Goal: Task Accomplishment & Management: Manage account settings

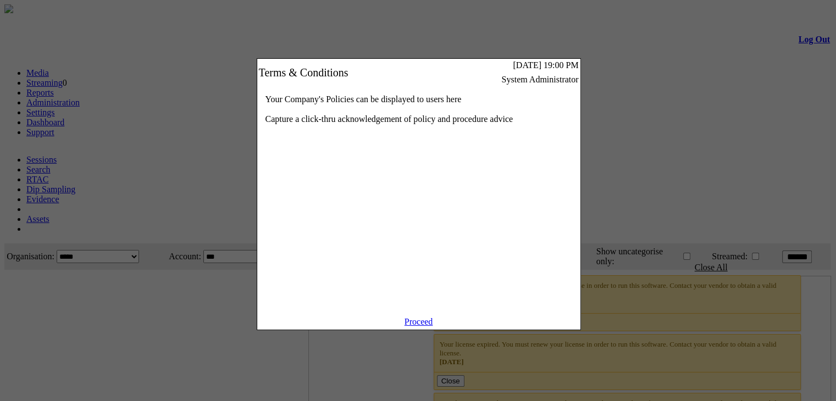
click at [412, 327] on link "Proceed" at bounding box center [419, 321] width 29 height 9
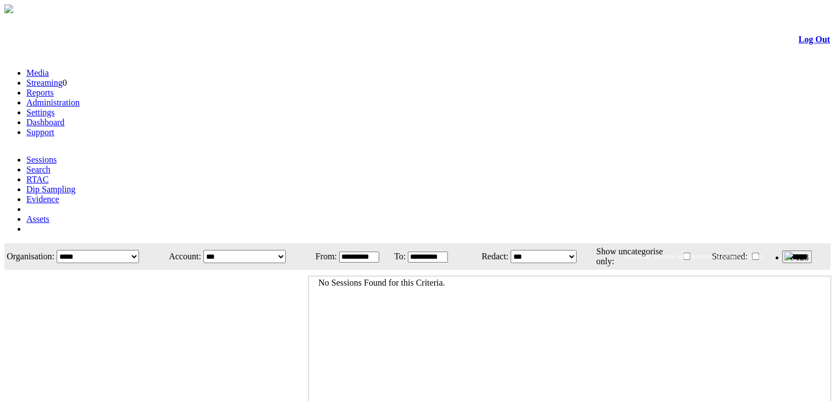
click at [80, 98] on link "Administration" at bounding box center [52, 102] width 53 height 9
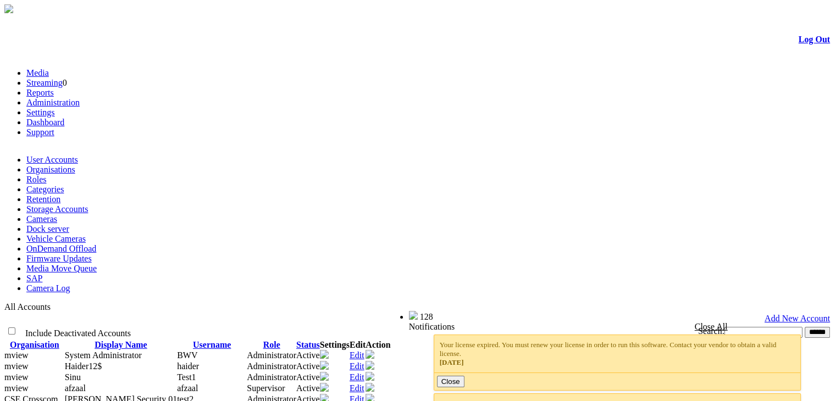
click at [57, 214] on link "Cameras" at bounding box center [41, 218] width 31 height 9
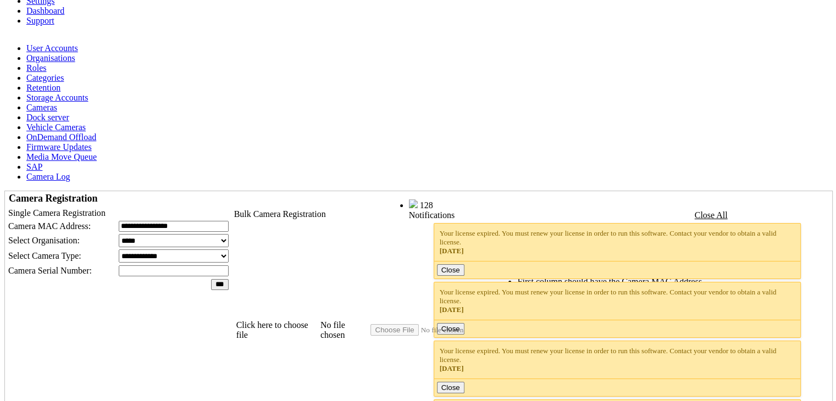
scroll to position [112, 0]
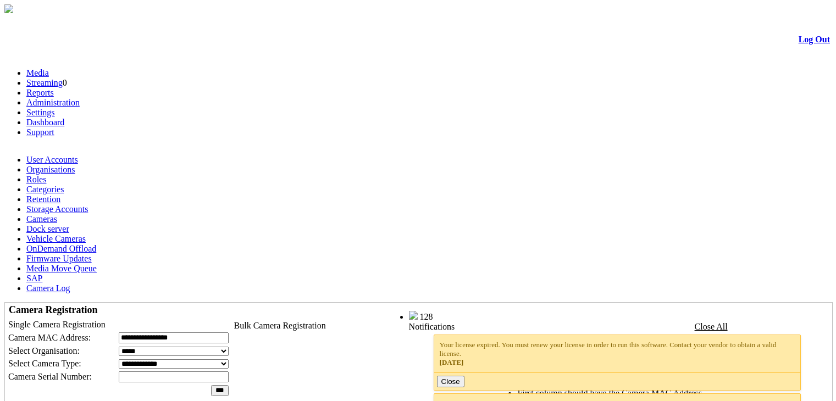
scroll to position [112, 0]
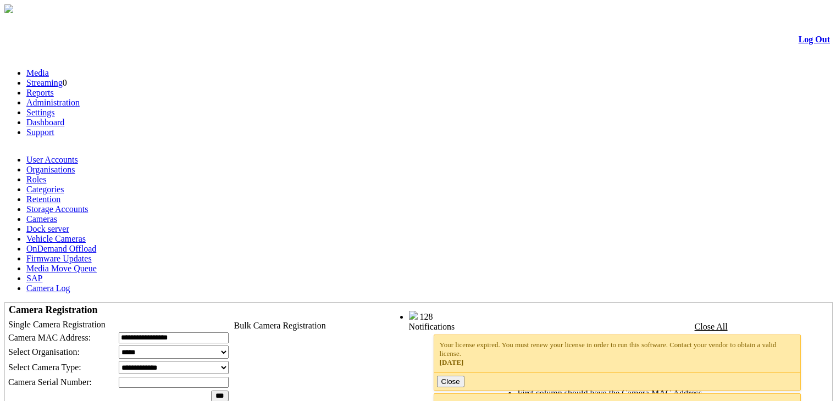
scroll to position [112, 0]
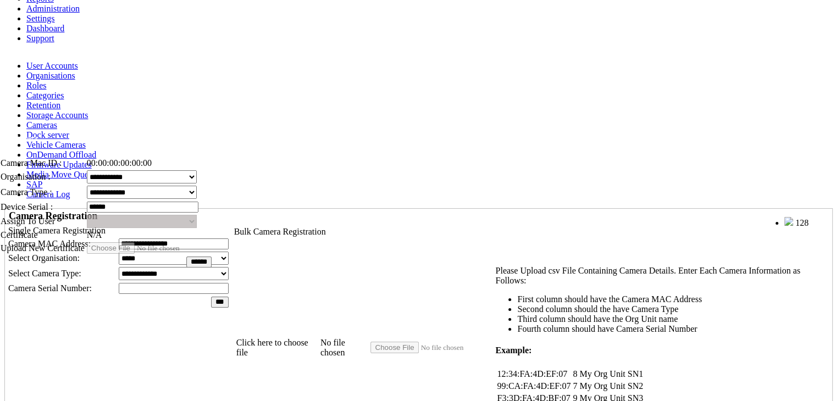
click at [37, 138] on span "Edit Camera" at bounding box center [18, 138] width 38 height 9
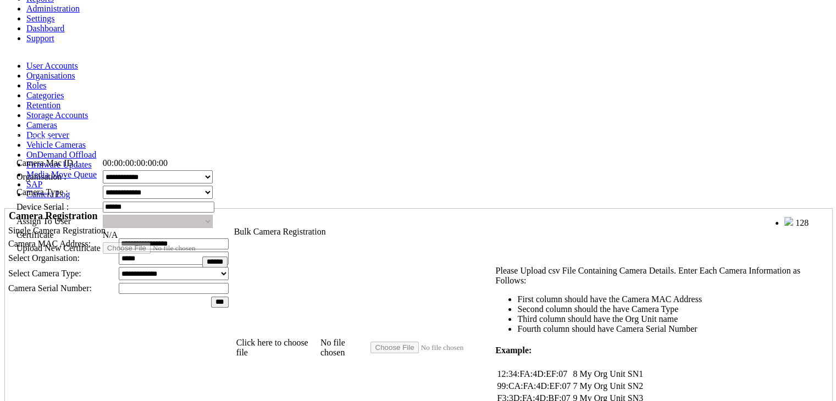
drag, startPoint x: 128, startPoint y: 138, endPoint x: 144, endPoint y: 138, distance: 15.9
click at [53, 138] on span "Edit Camera" at bounding box center [34, 138] width 38 height 9
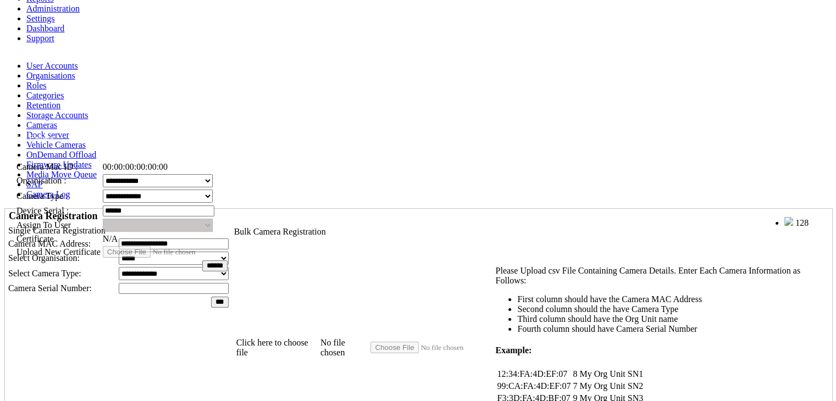
click at [183, 190] on select "**********" at bounding box center [158, 196] width 110 height 13
select select "*"
click at [107, 190] on select "**********" at bounding box center [158, 196] width 110 height 13
click at [195, 137] on div "Edit Camera" at bounding box center [129, 137] width 228 height 12
click at [194, 195] on select "**********" at bounding box center [158, 196] width 110 height 13
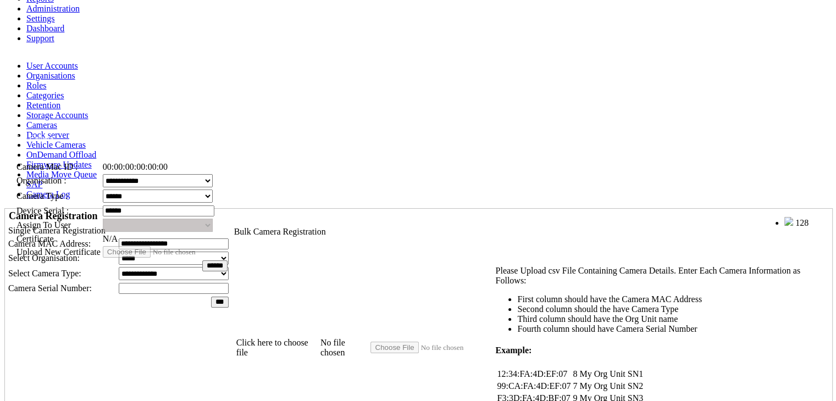
click at [194, 195] on select "**********" at bounding box center [158, 196] width 110 height 13
click at [228, 192] on td "**********" at bounding box center [165, 196] width 126 height 14
click at [206, 174] on select "**********" at bounding box center [158, 180] width 110 height 13
click at [228, 185] on td "**********" at bounding box center [165, 181] width 126 height 14
click at [217, 216] on td "******" at bounding box center [165, 211] width 126 height 13
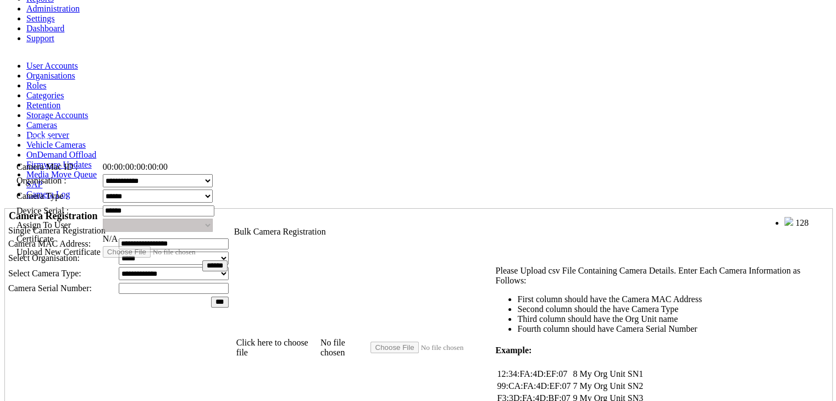
click at [196, 216] on input "******" at bounding box center [159, 211] width 112 height 11
click at [243, 203] on div "**********" at bounding box center [129, 217] width 228 height 113
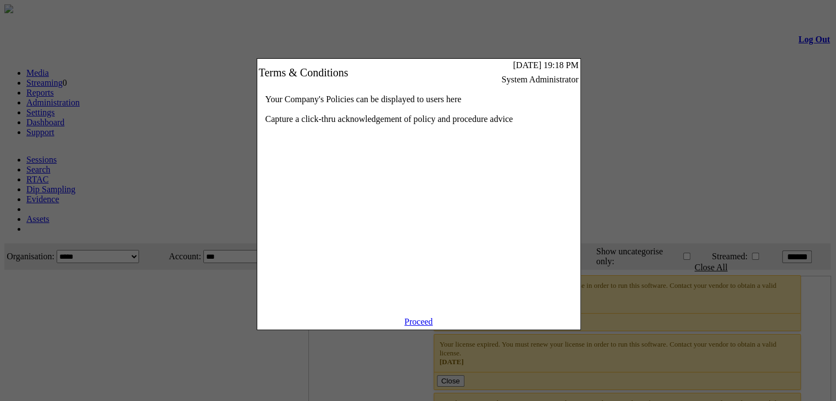
click at [425, 327] on link "Proceed" at bounding box center [419, 321] width 29 height 9
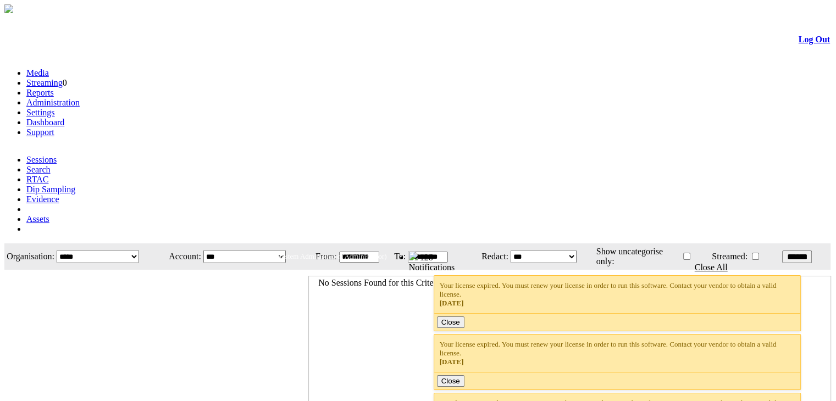
click at [80, 98] on link "Administration" at bounding box center [52, 102] width 53 height 9
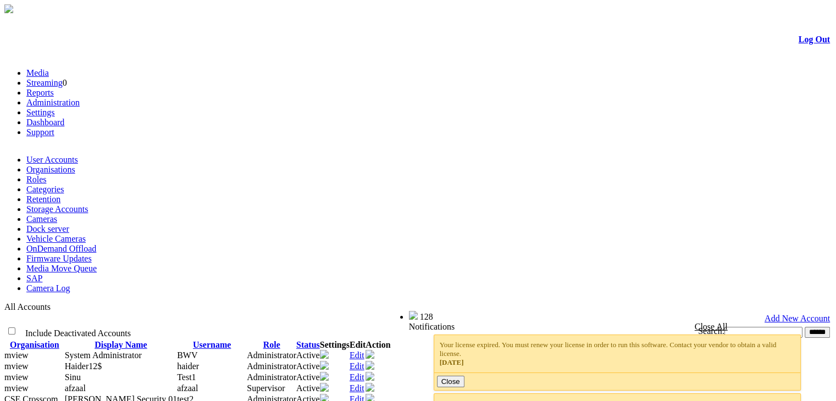
click at [57, 214] on link "Cameras" at bounding box center [41, 218] width 31 height 9
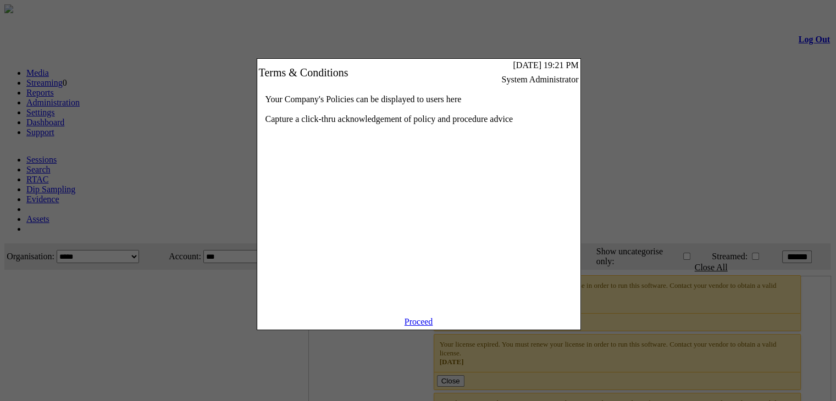
click at [422, 327] on link "Proceed" at bounding box center [419, 321] width 29 height 9
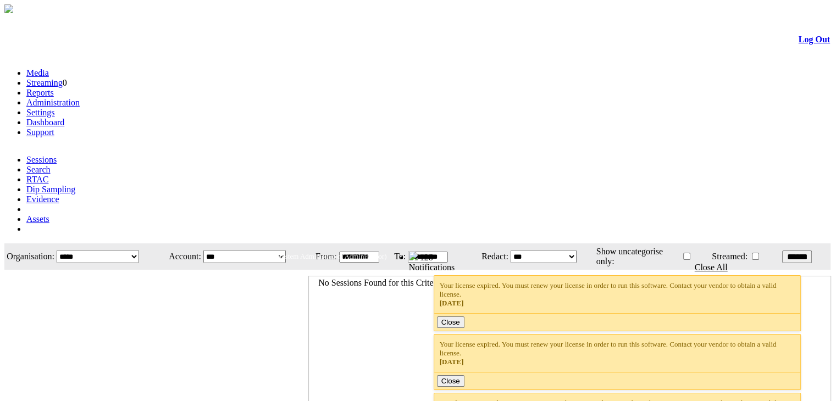
click at [80, 98] on link "Administration" at bounding box center [52, 102] width 53 height 9
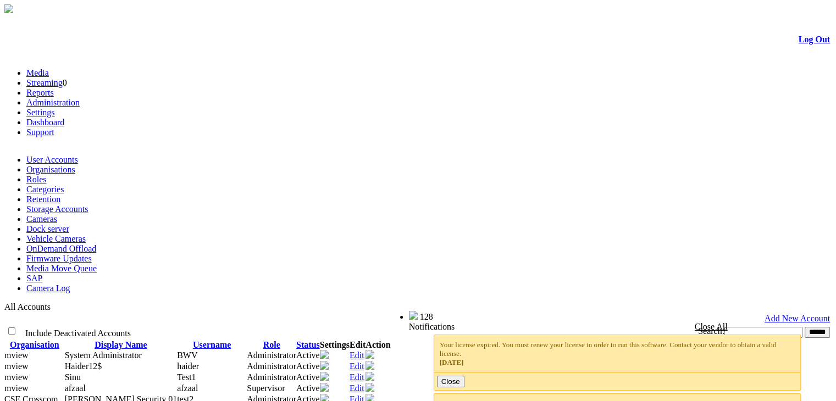
click at [57, 214] on link "Cameras" at bounding box center [41, 218] width 31 height 9
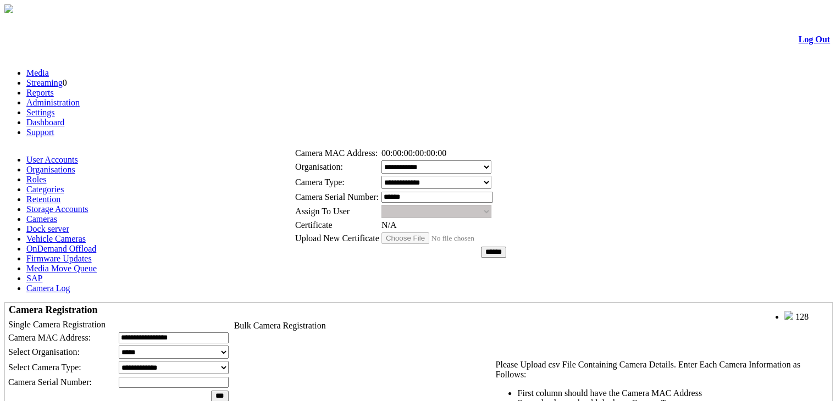
click at [473, 183] on select "**********" at bounding box center [437, 182] width 110 height 13
click at [507, 181] on td "**********" at bounding box center [444, 182] width 126 height 14
click at [471, 183] on select "**********" at bounding box center [437, 182] width 110 height 13
select select "*"
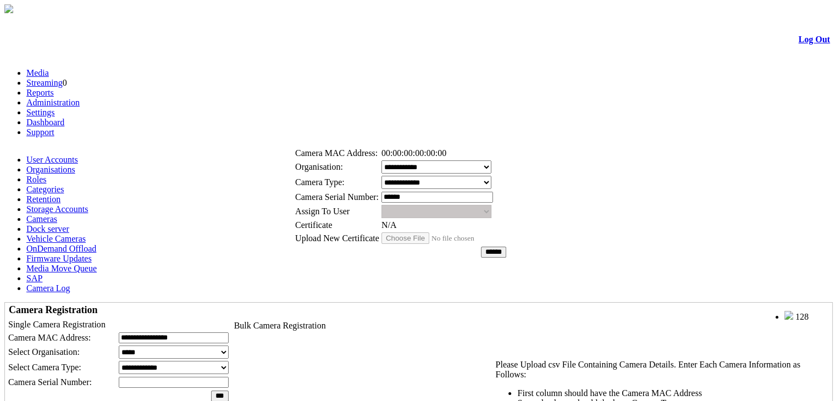
click at [387, 176] on select "**********" at bounding box center [437, 182] width 110 height 13
click at [332, 125] on link at bounding box center [332, 123] width 0 height 9
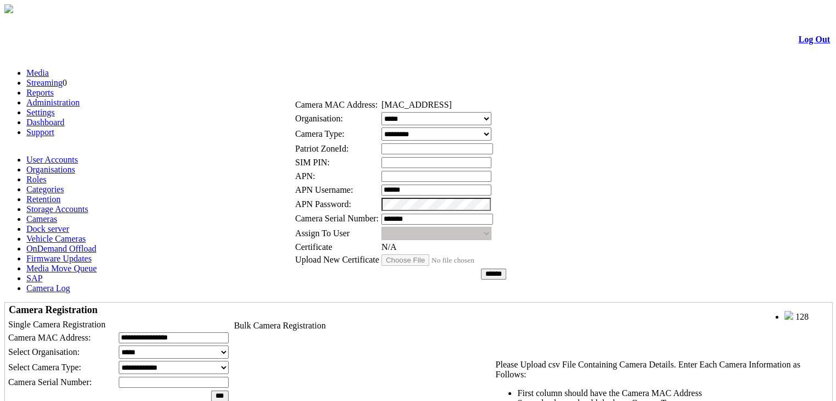
click at [332, 76] on link at bounding box center [332, 75] width 0 height 9
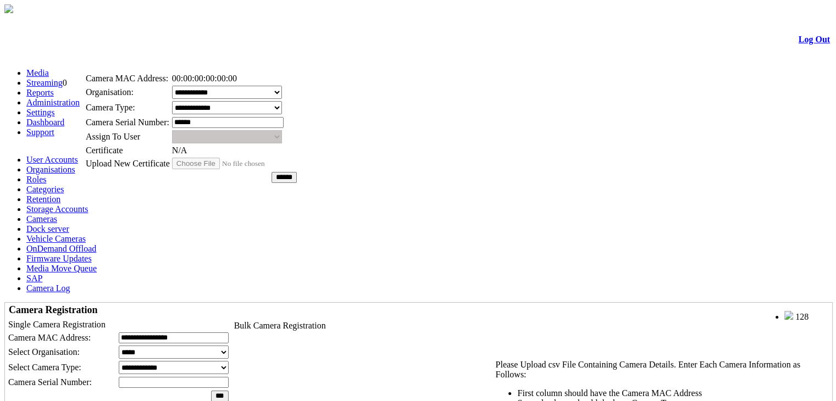
drag, startPoint x: 465, startPoint y: 125, endPoint x: 255, endPoint y: 49, distance: 222.6
click at [255, 49] on div "Edit Camera" at bounding box center [198, 49] width 228 height 12
click at [123, 50] on link at bounding box center [123, 48] width 0 height 9
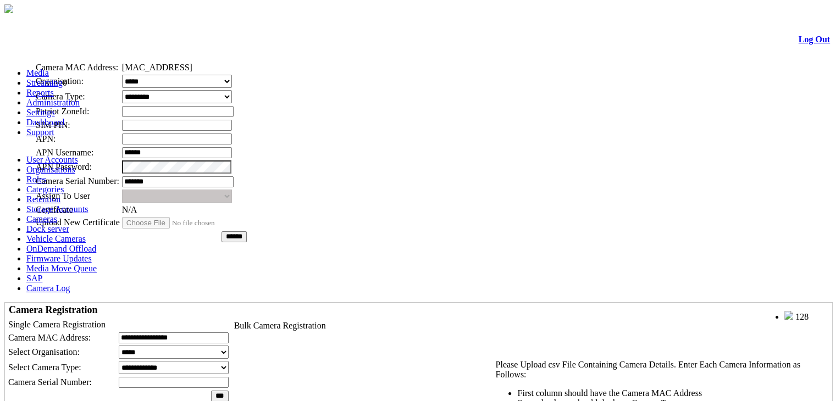
drag, startPoint x: 381, startPoint y: 76, endPoint x: 122, endPoint y: 40, distance: 261.1
click at [122, 40] on div "Edit Camera" at bounding box center [148, 38] width 228 height 12
click at [74, 37] on link at bounding box center [74, 38] width 0 height 9
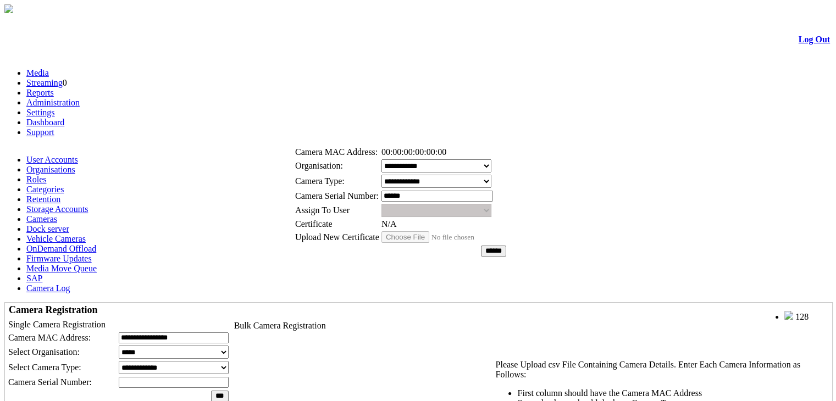
click at [332, 119] on link at bounding box center [332, 122] width 0 height 9
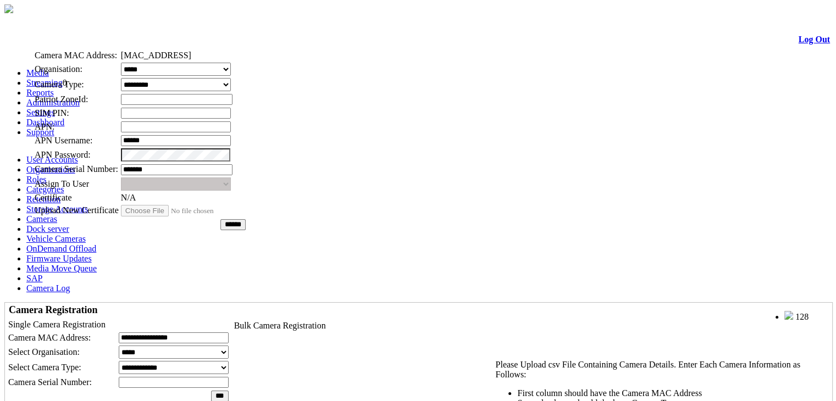
drag, startPoint x: 418, startPoint y: 75, endPoint x: 156, endPoint y: 27, distance: 266.2
click at [71, 27] on span "Edit Camera" at bounding box center [52, 27] width 38 height 9
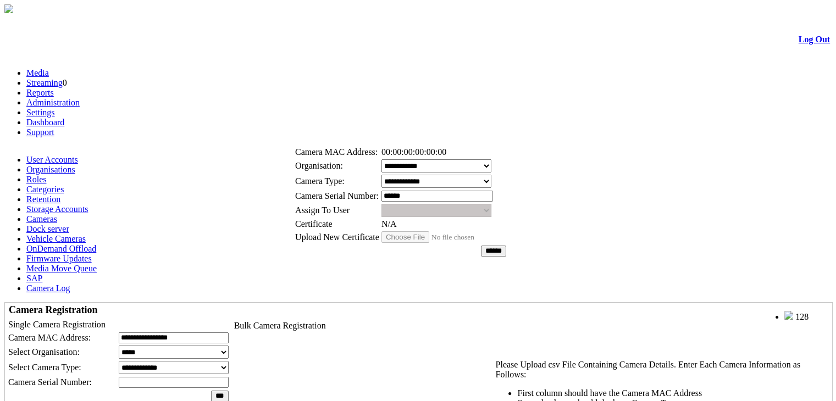
click at [332, 122] on link at bounding box center [332, 122] width 0 height 9
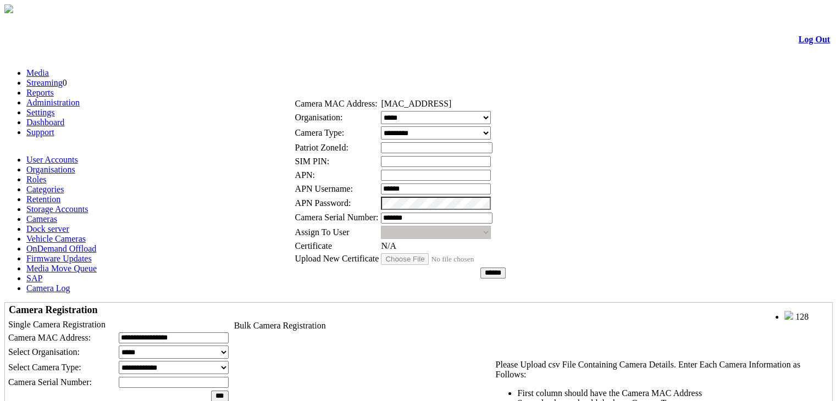
click at [332, 75] on link at bounding box center [332, 74] width 0 height 9
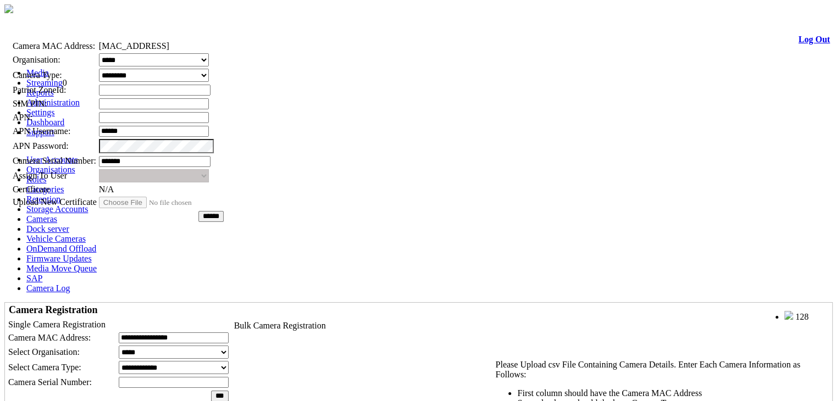
drag, startPoint x: 440, startPoint y: 69, endPoint x: 164, endPoint y: 18, distance: 281.3
click at [164, 18] on div "Edit Camera" at bounding box center [125, 16] width 228 height 12
click at [48, 18] on link at bounding box center [48, 16] width 0 height 9
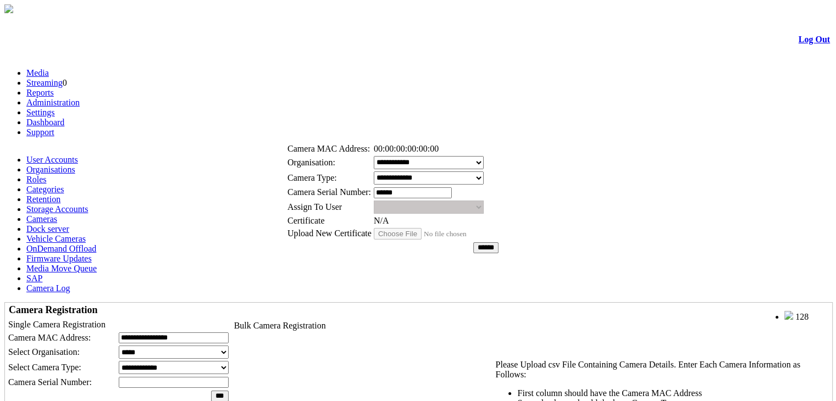
click at [324, 122] on link at bounding box center [324, 119] width 0 height 9
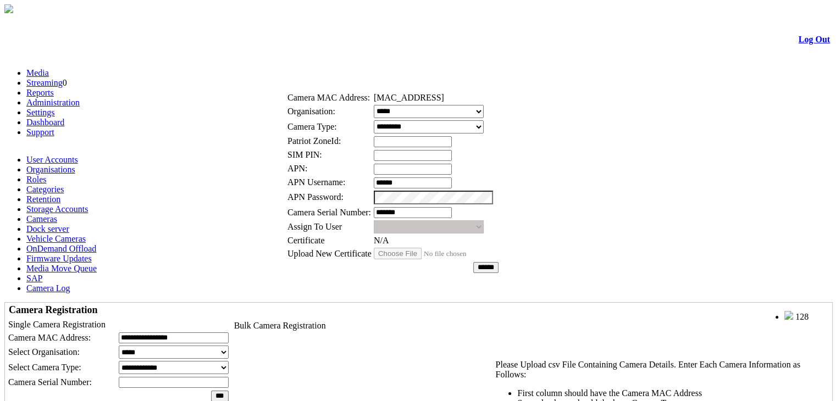
click at [324, 69] on link at bounding box center [324, 68] width 0 height 9
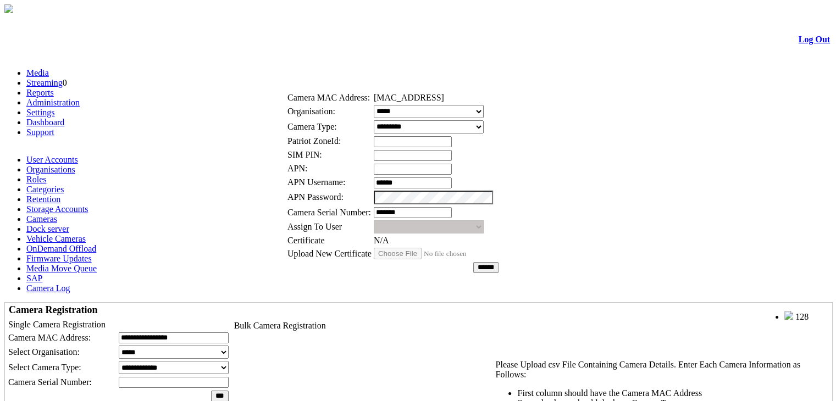
click at [324, 69] on link at bounding box center [324, 68] width 0 height 9
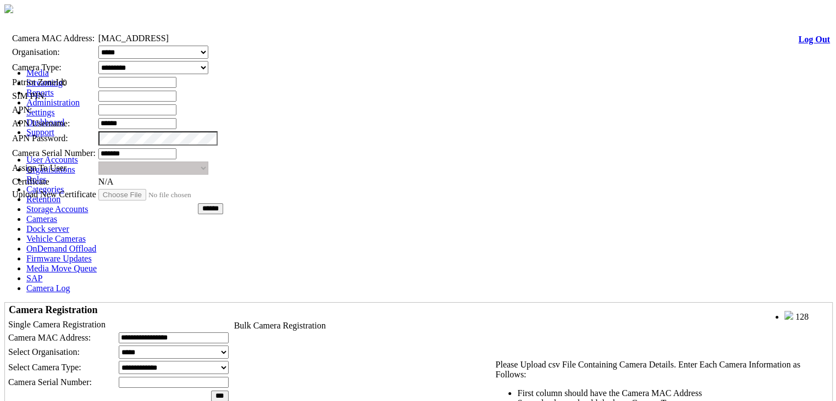
drag, startPoint x: 374, startPoint y: 66, endPoint x: 109, endPoint y: 27, distance: 267.9
click at [109, 14] on div "Edit Camera" at bounding box center [124, 9] width 228 height 12
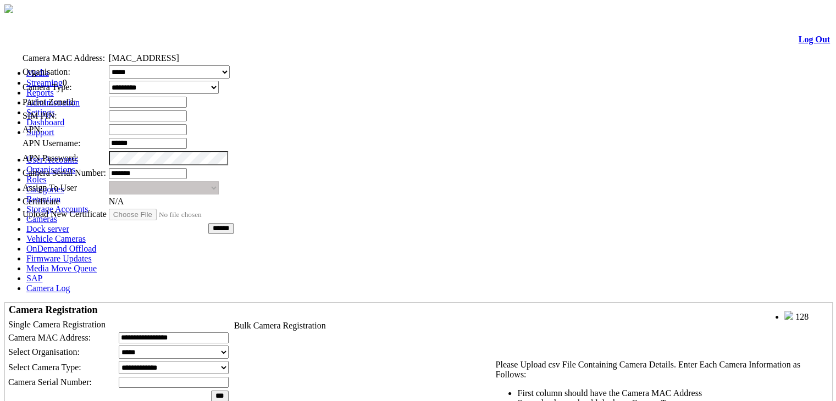
click at [59, 26] on link at bounding box center [59, 28] width 0 height 9
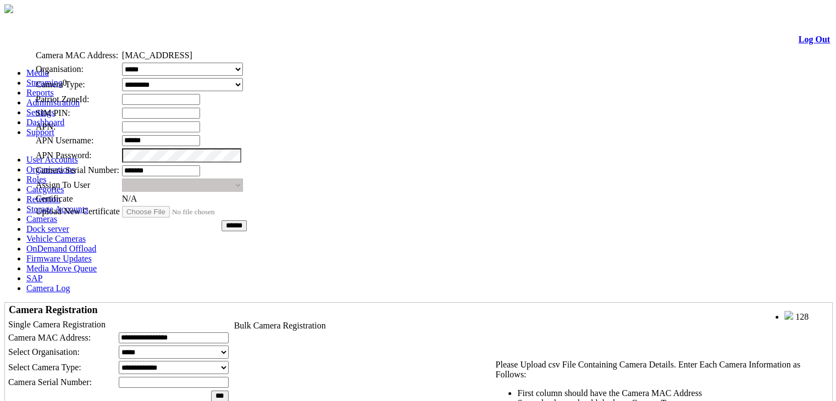
drag, startPoint x: 427, startPoint y: 70, endPoint x: 156, endPoint y: 19, distance: 275.9
click at [73, 23] on span "Edit Camera" at bounding box center [53, 27] width 38 height 9
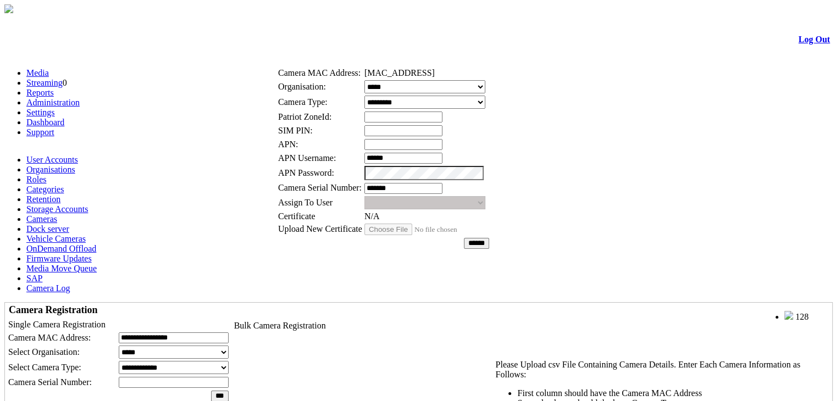
drag, startPoint x: 218, startPoint y: 19, endPoint x: 477, endPoint y: 45, distance: 260.3
click at [477, 45] on div "Edit Camera" at bounding box center [391, 43] width 228 height 12
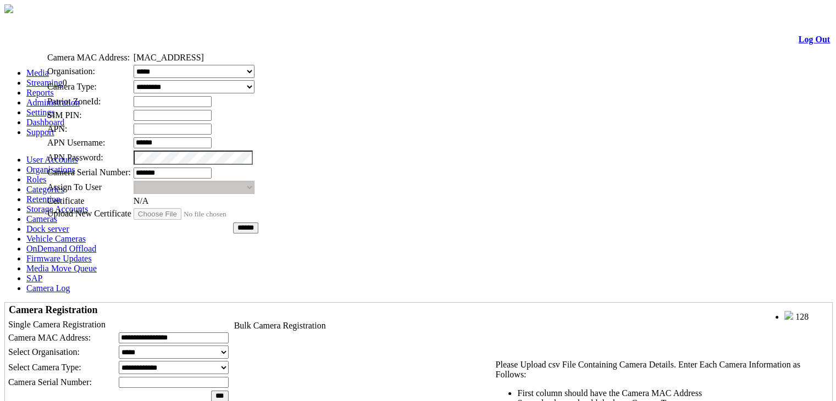
drag, startPoint x: 447, startPoint y: 49, endPoint x: 195, endPoint y: 26, distance: 252.4
click at [195, 26] on div "Edit Camera" at bounding box center [160, 28] width 228 height 12
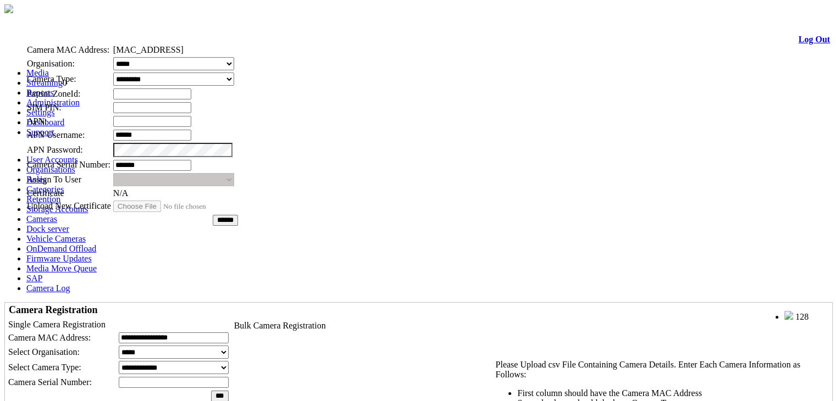
click at [64, 24] on link at bounding box center [64, 20] width 0 height 9
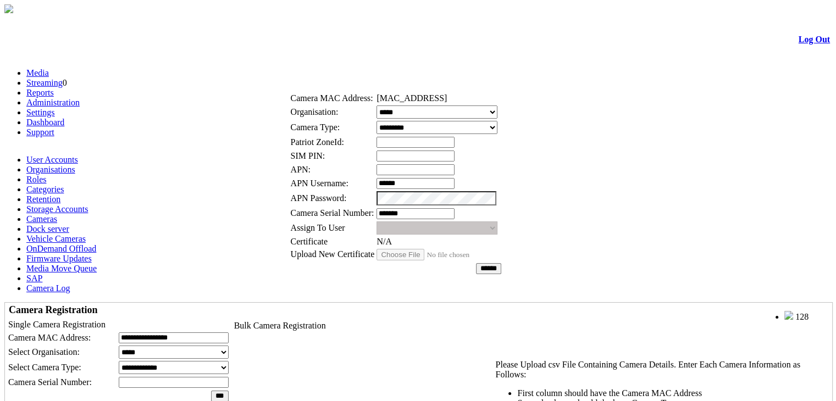
click at [328, 71] on link at bounding box center [328, 68] width 0 height 9
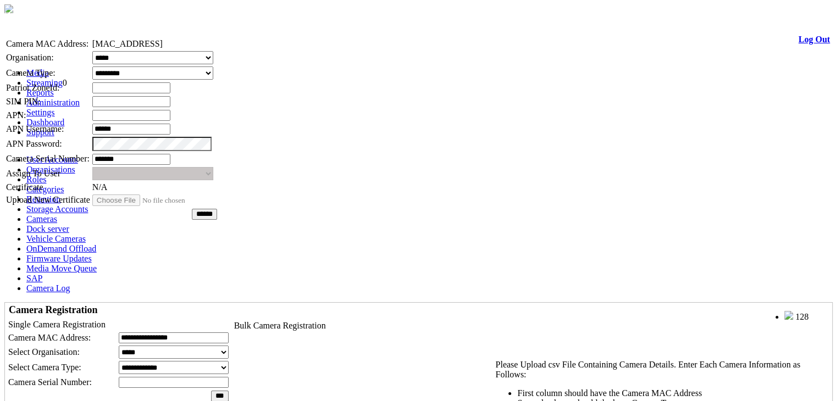
drag, startPoint x: 451, startPoint y: 73, endPoint x: 167, endPoint y: 18, distance: 289.5
click at [167, 18] on div "Edit Camera" at bounding box center [118, 14] width 228 height 12
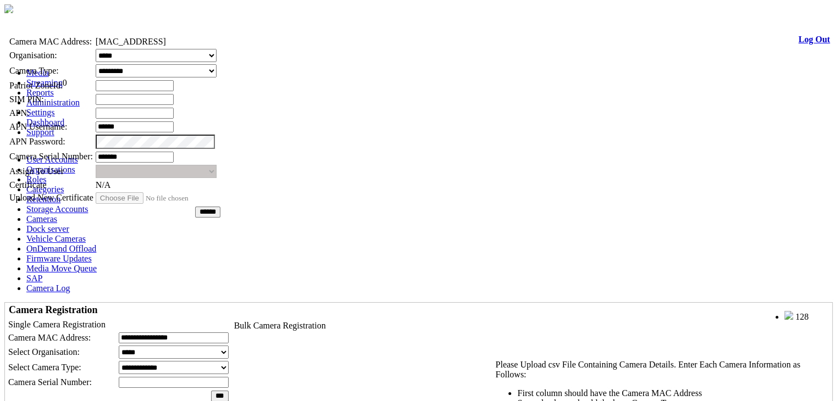
drag, startPoint x: 388, startPoint y: 68, endPoint x: 107, endPoint y: 12, distance: 286.6
click at [107, 12] on div "Edit Camera" at bounding box center [122, 12] width 228 height 12
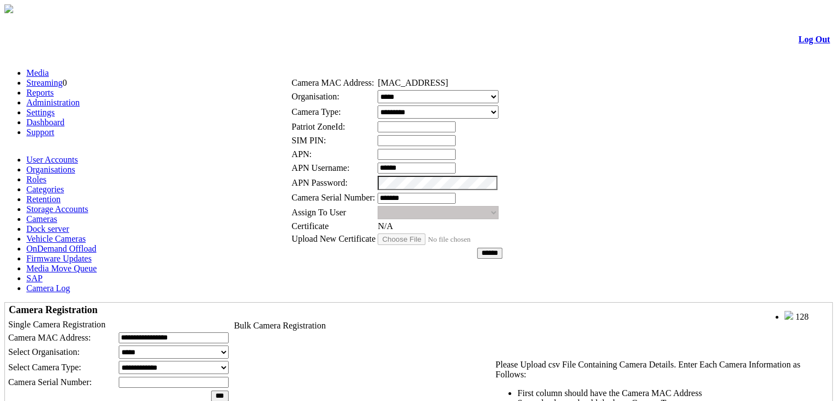
click at [329, 58] on link at bounding box center [329, 53] width 0 height 9
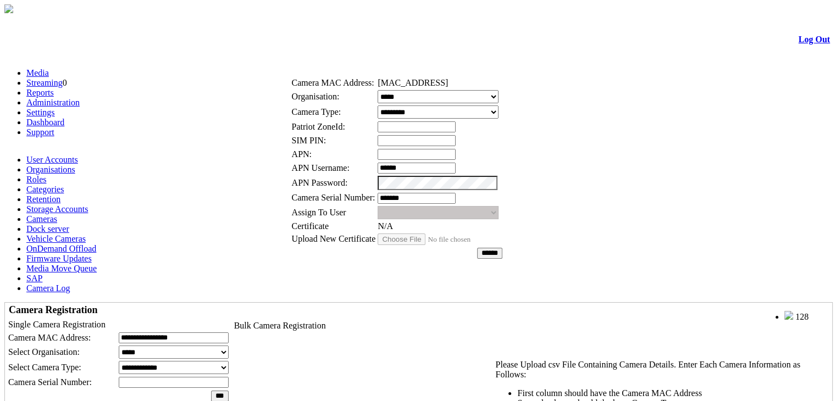
click at [478, 116] on select "**********" at bounding box center [438, 112] width 121 height 13
click at [329, 56] on link at bounding box center [329, 53] width 0 height 9
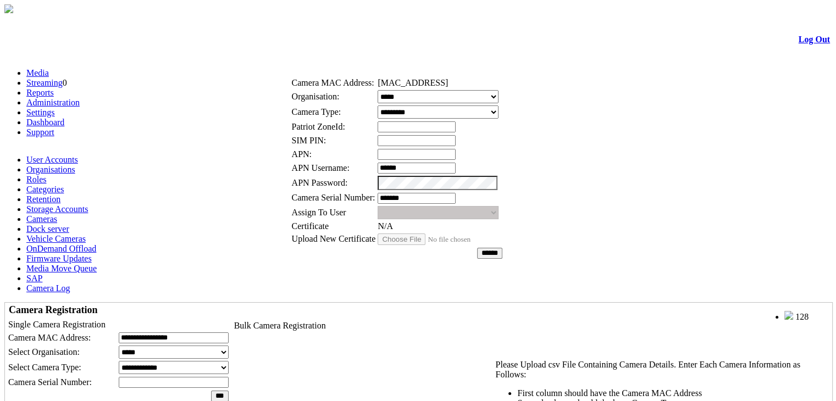
click at [498, 119] on select "**********" at bounding box center [438, 112] width 121 height 13
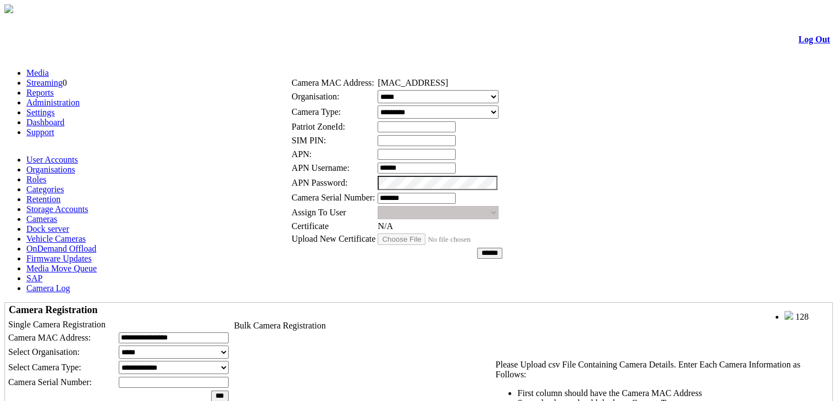
click at [478, 112] on select "**********" at bounding box center [438, 112] width 121 height 13
click at [329, 53] on link at bounding box center [329, 53] width 0 height 9
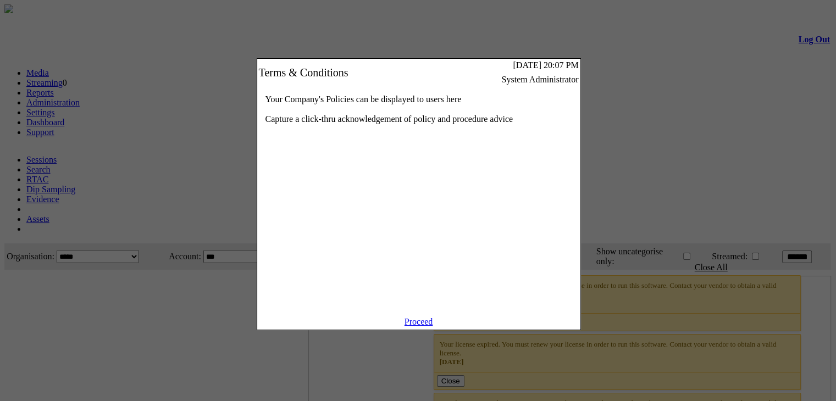
click at [419, 326] on link "Proceed" at bounding box center [419, 321] width 29 height 9
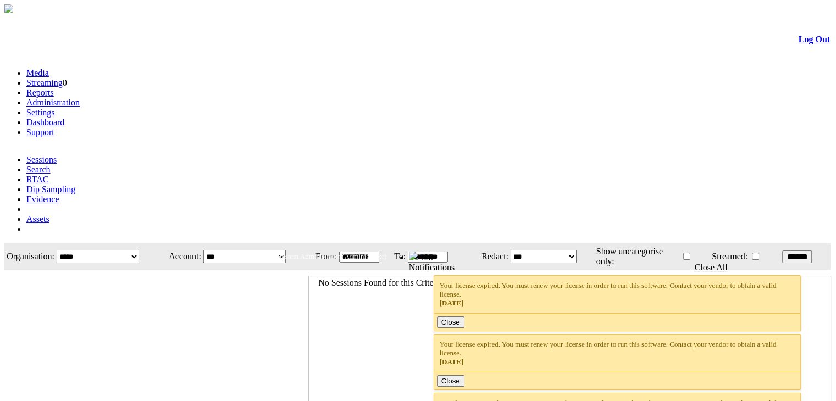
click at [80, 98] on link "Administration" at bounding box center [52, 102] width 53 height 9
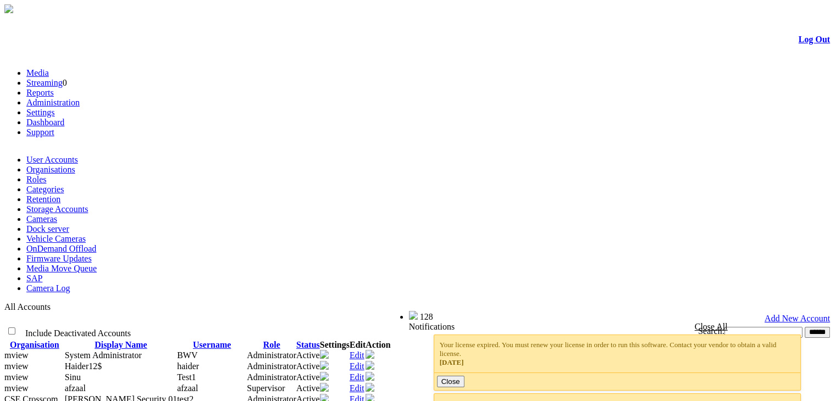
click at [57, 214] on link "Cameras" at bounding box center [41, 218] width 31 height 9
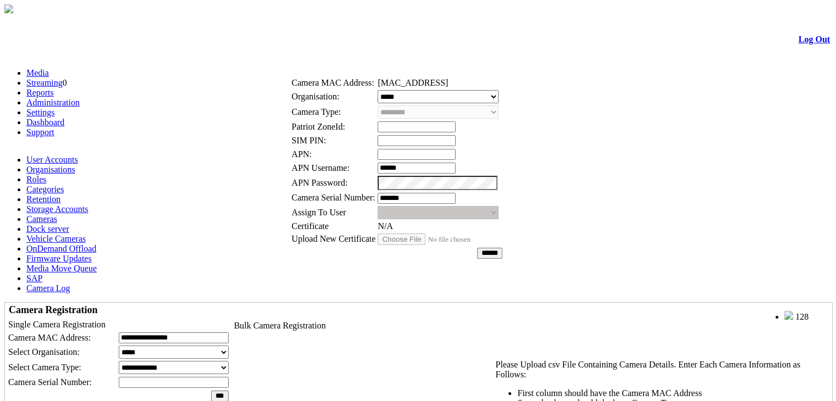
click at [329, 53] on link at bounding box center [329, 53] width 0 height 9
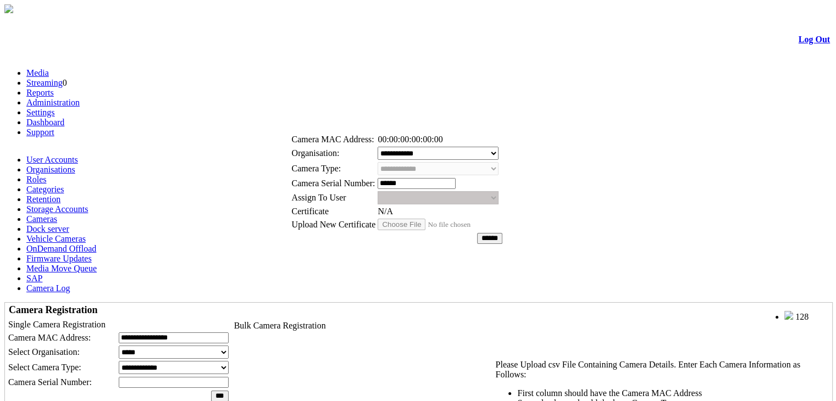
click at [329, 113] on link at bounding box center [329, 110] width 0 height 9
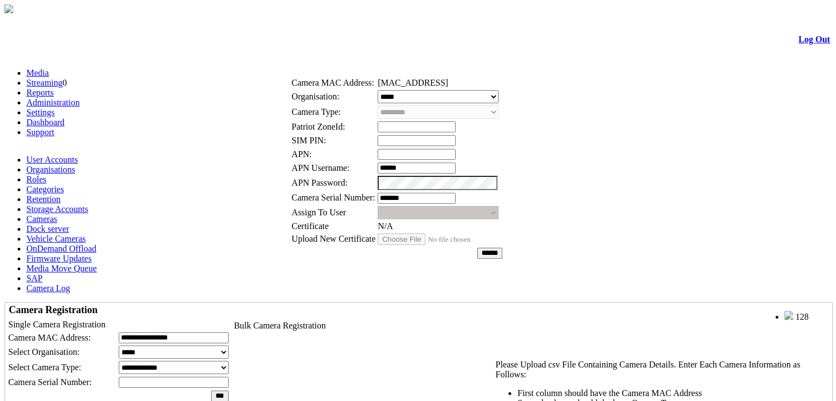
click at [329, 56] on link at bounding box center [329, 53] width 0 height 9
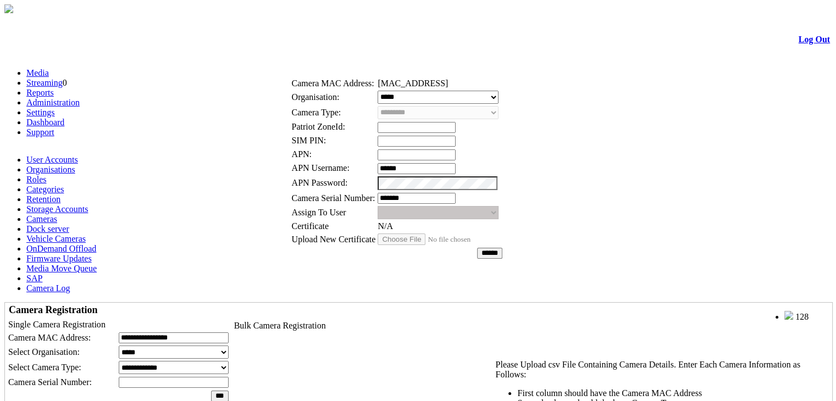
click at [329, 53] on link at bounding box center [329, 53] width 0 height 9
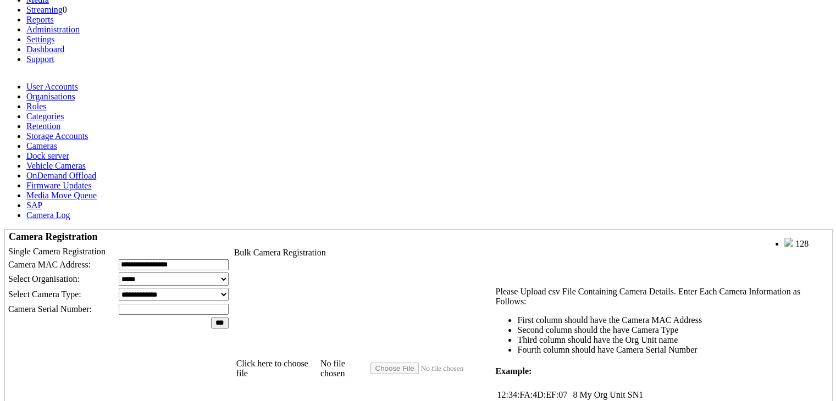
scroll to position [101, 0]
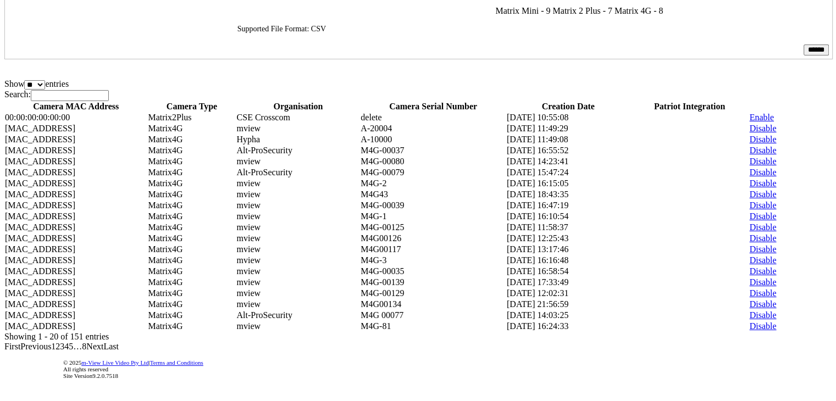
scroll to position [693, 0]
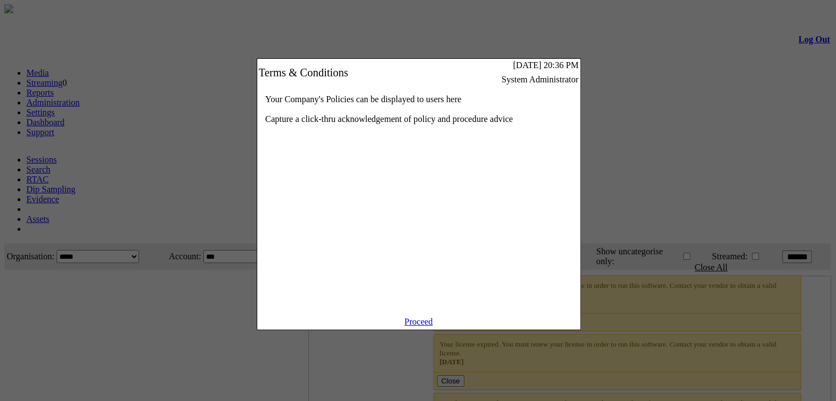
click at [421, 327] on link "Proceed" at bounding box center [419, 321] width 29 height 9
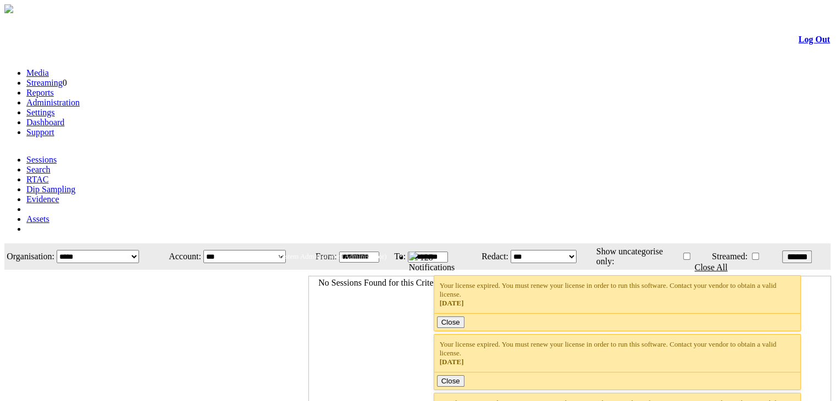
click at [80, 98] on link "Administration" at bounding box center [52, 102] width 53 height 9
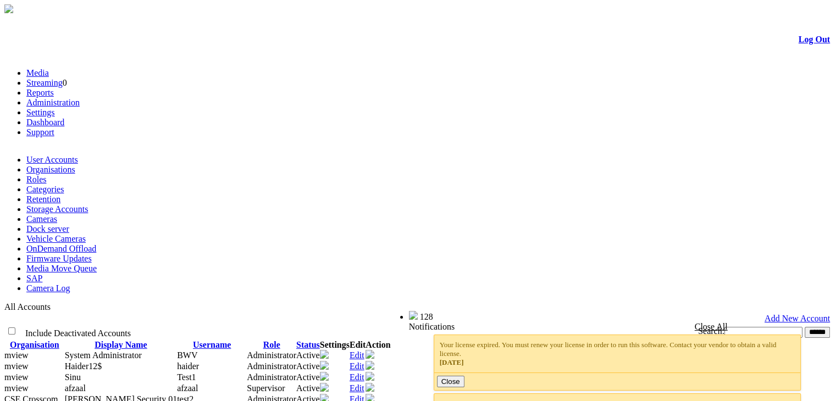
click at [57, 214] on link "Cameras" at bounding box center [41, 218] width 31 height 9
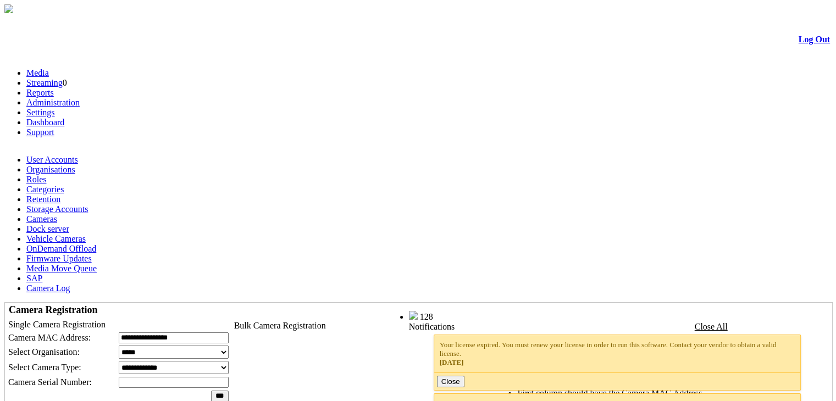
scroll to position [69, 0]
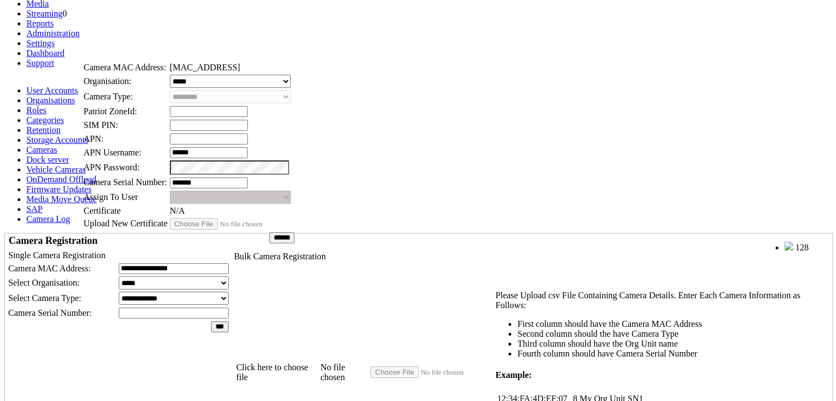
drag, startPoint x: 382, startPoint y: 56, endPoint x: 117, endPoint y: 20, distance: 268.0
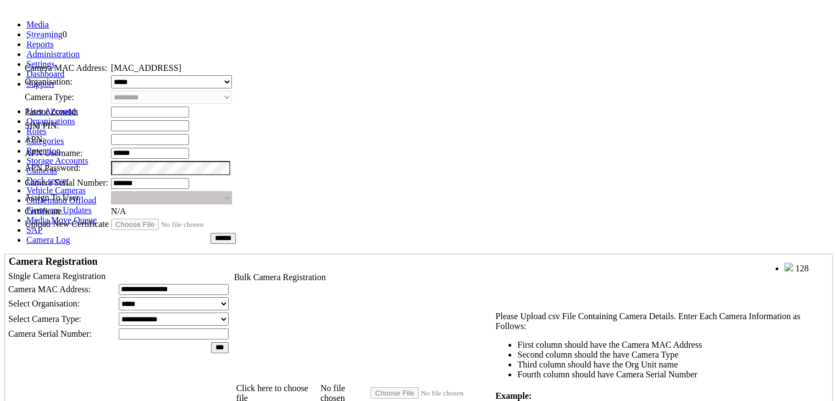
drag, startPoint x: 339, startPoint y: 62, endPoint x: 45, endPoint y: 45, distance: 295.2
click at [45, 44] on div "Edit Camera" at bounding box center [137, 38] width 228 height 12
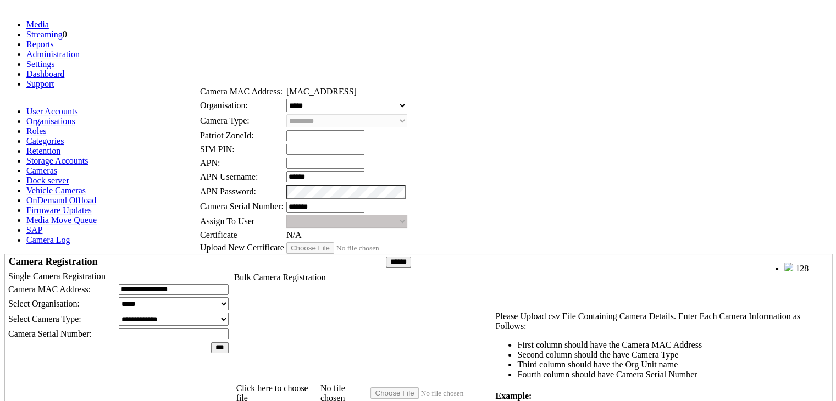
drag, startPoint x: 201, startPoint y: 40, endPoint x: 405, endPoint y: 66, distance: 205.6
click at [405, 66] on div "Edit Camera" at bounding box center [313, 62] width 228 height 12
click at [238, 67] on link at bounding box center [238, 62] width 0 height 9
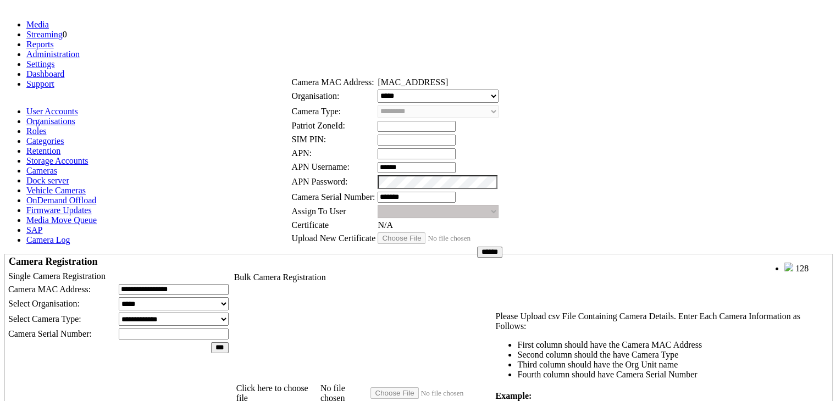
scroll to position [48, 0]
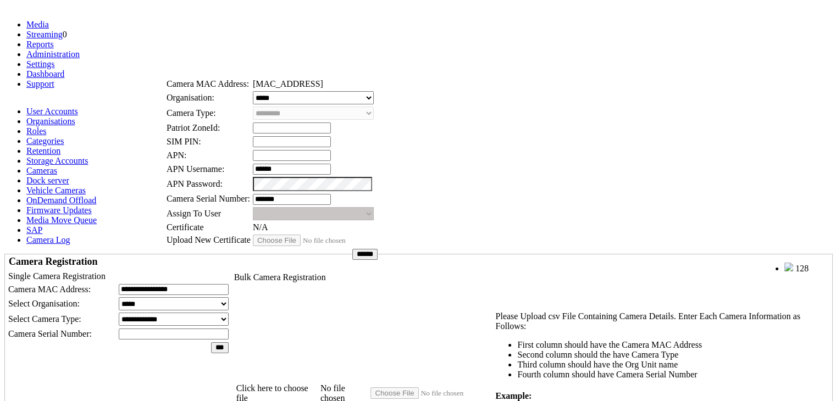
drag, startPoint x: 490, startPoint y: 56, endPoint x: 364, endPoint y: 56, distance: 126.5
click at [364, 56] on div "Edit Camera" at bounding box center [279, 54] width 228 height 12
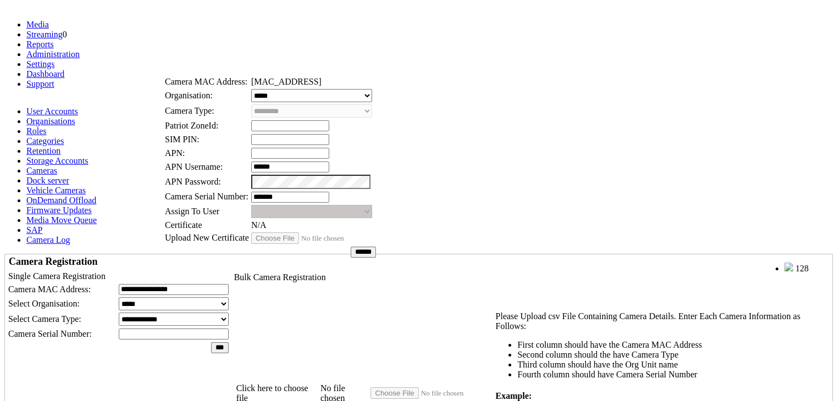
click at [202, 52] on link at bounding box center [202, 52] width 0 height 9
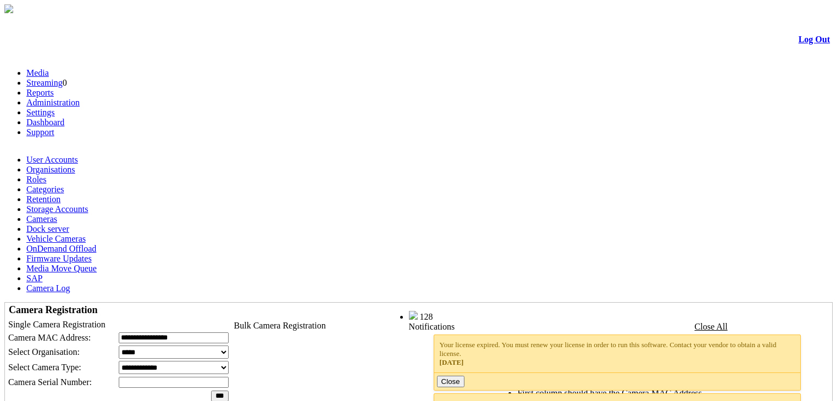
scroll to position [48, 0]
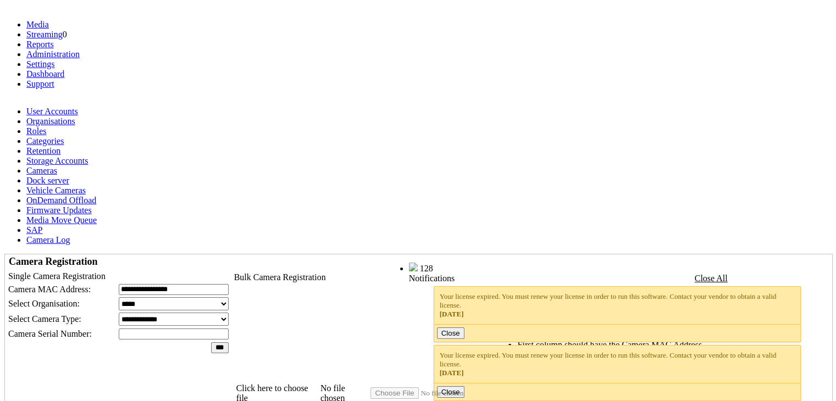
scroll to position [48, 0]
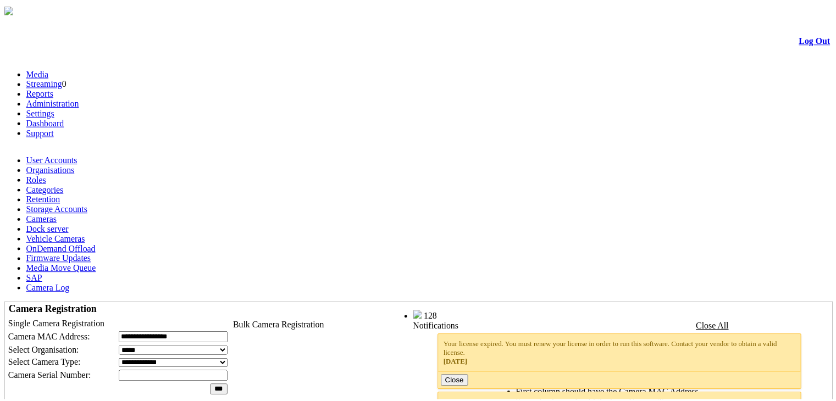
scroll to position [48, 0]
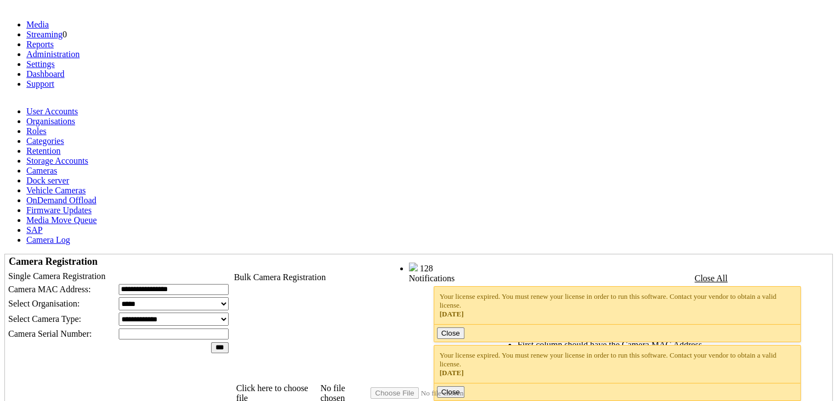
scroll to position [48, 0]
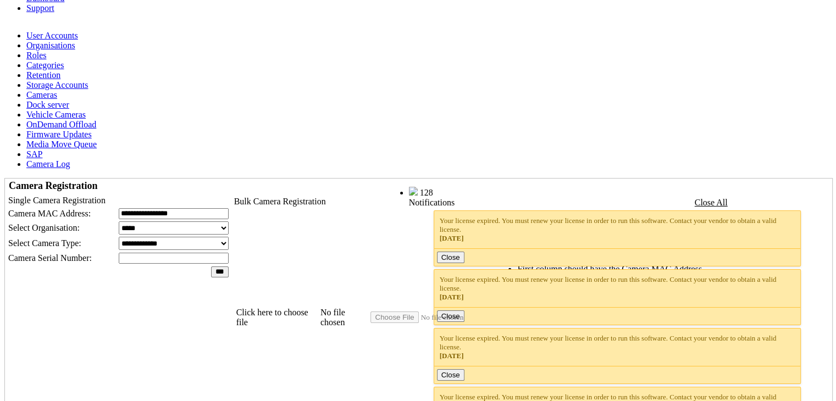
scroll to position [123, 0]
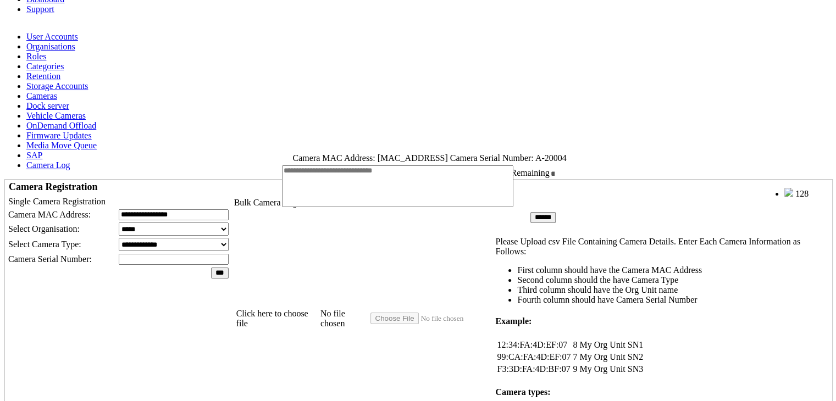
click at [326, 146] on link at bounding box center [326, 146] width 0 height 9
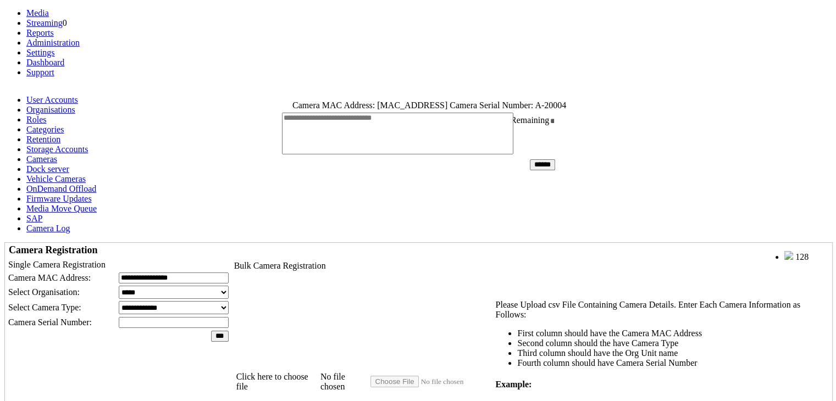
scroll to position [0, 0]
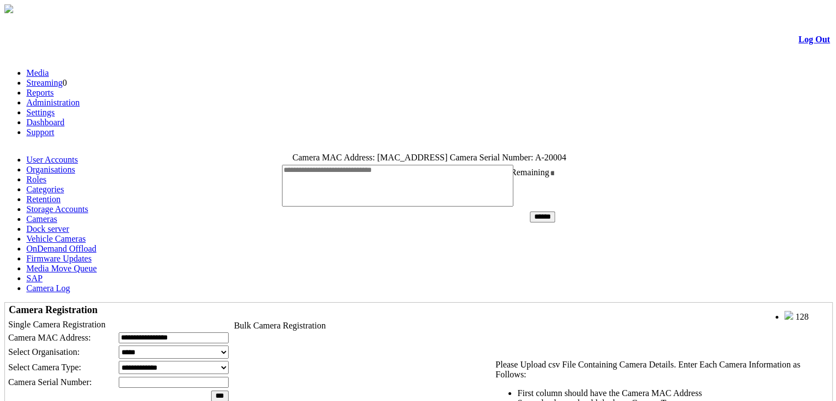
drag, startPoint x: 466, startPoint y: 150, endPoint x: 230, endPoint y: 106, distance: 240.5
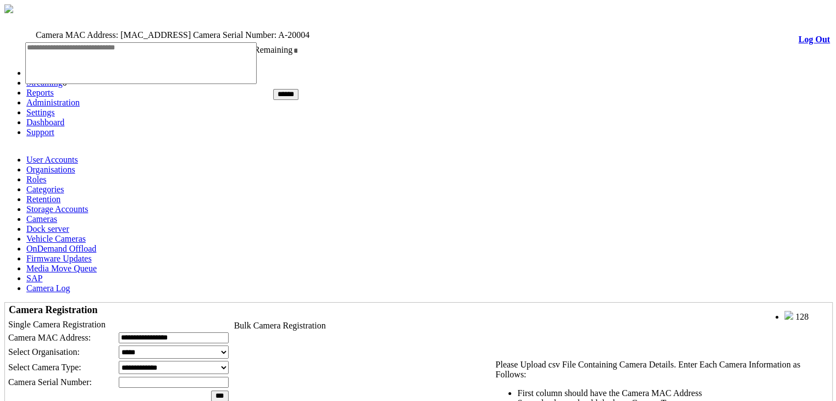
drag, startPoint x: 368, startPoint y: 142, endPoint x: 90, endPoint y: 32, distance: 299.2
click at [90, 29] on div "Disable Reason" at bounding box center [169, 23] width 299 height 12
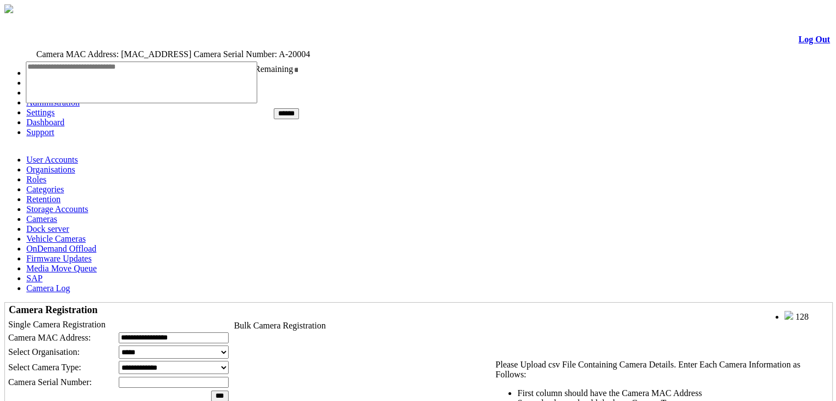
drag, startPoint x: 165, startPoint y: 35, endPoint x: 189, endPoint y: 42, distance: 24.5
click at [189, 42] on div "Disable Reason" at bounding box center [170, 42] width 299 height 12
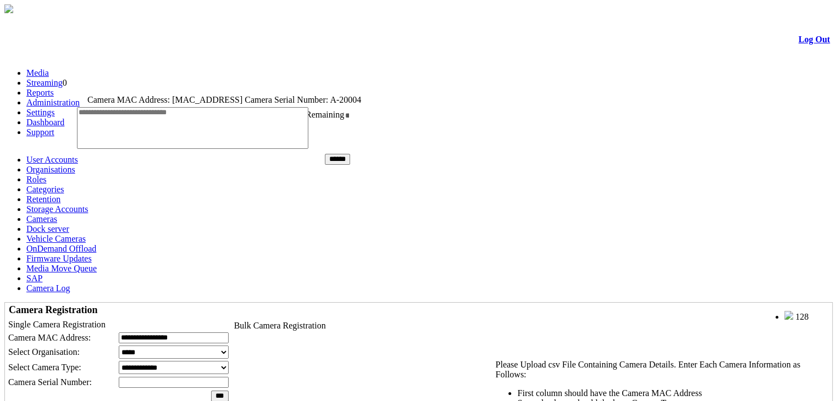
drag, startPoint x: 387, startPoint y: 151, endPoint x: 165, endPoint y: 71, distance: 235.8
click at [120, 85] on span "Disable Reason" at bounding box center [96, 89] width 48 height 9
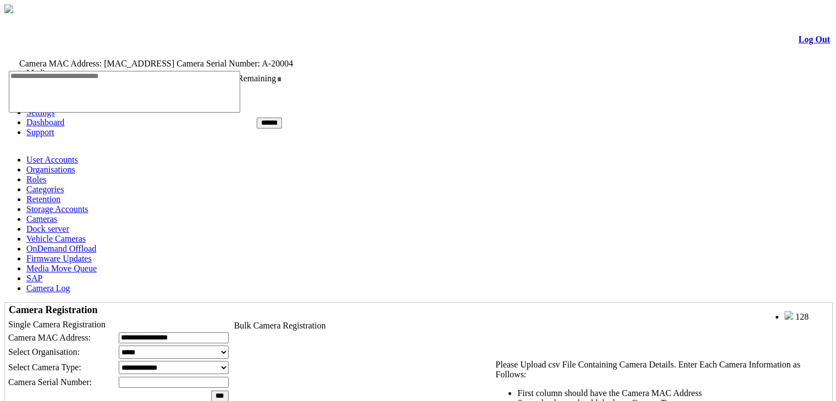
drag, startPoint x: 240, startPoint y: 66, endPoint x: 189, endPoint y: 51, distance: 53.3
click at [189, 51] on div "Disable Reason" at bounding box center [153, 52] width 299 height 12
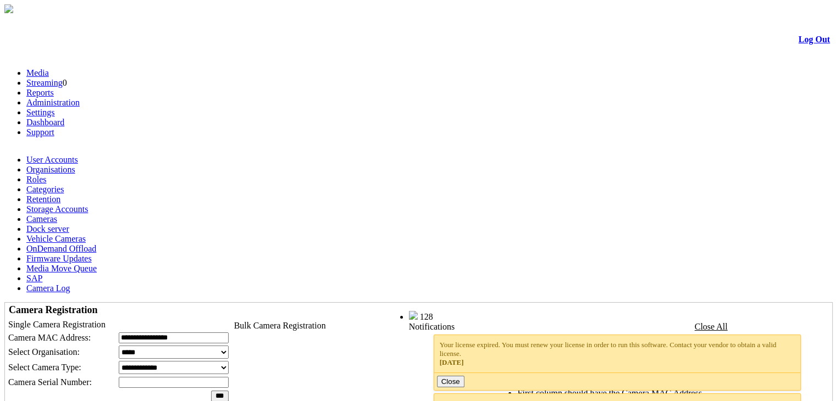
drag, startPoint x: 0, startPoint y: 0, endPoint x: 741, endPoint y: 350, distance: 819.8
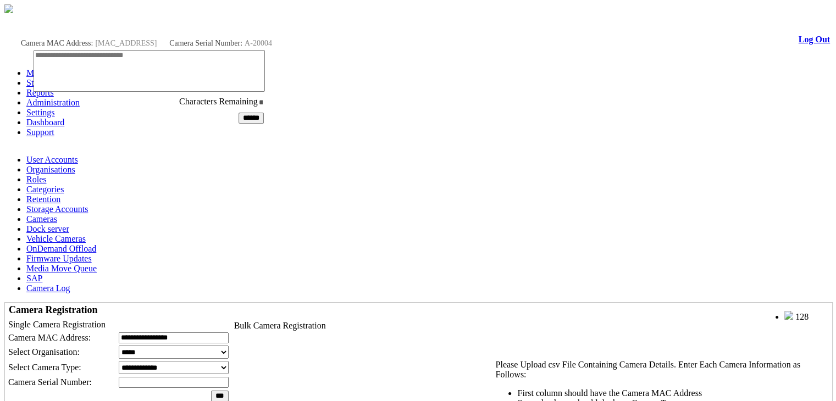
drag, startPoint x: 418, startPoint y: 139, endPoint x: 168, endPoint y: 29, distance: 273.3
click at [67, 29] on span "Disable Reason" at bounding box center [43, 31] width 48 height 9
click at [251, 42] on div "Camera MAC Address: 00:E0:4B:EE:22:12 Camera Serial Number: A-20004 Characters …" at bounding box center [148, 89] width 259 height 106
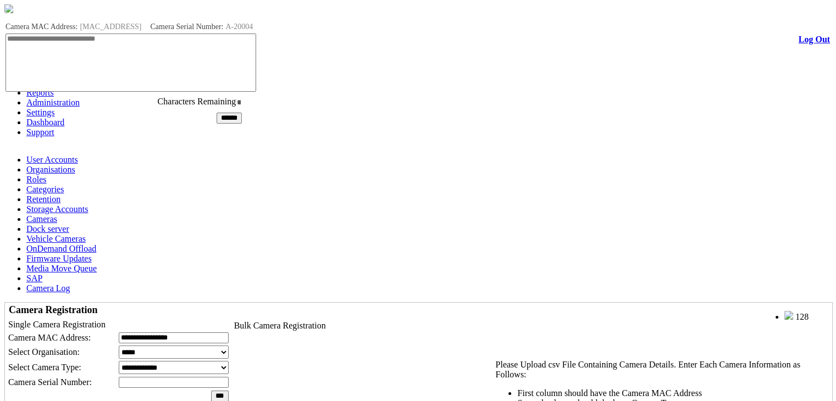
drag, startPoint x: 230, startPoint y: 35, endPoint x: 215, endPoint y: 18, distance: 22.6
click at [215, 18] on div "Disable Reason" at bounding box center [133, 14] width 259 height 12
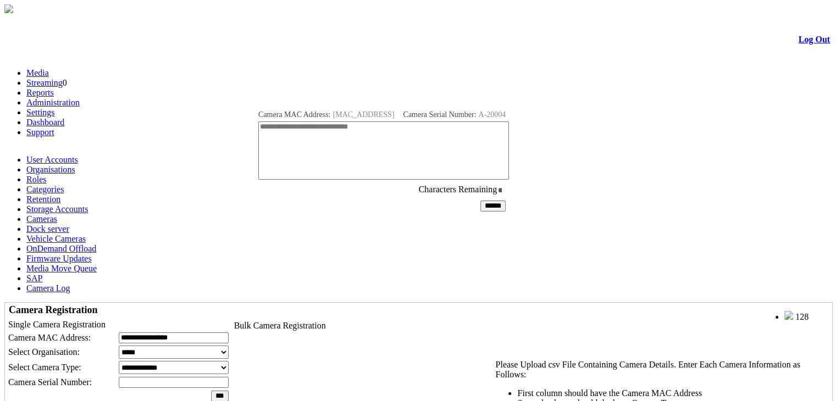
drag, startPoint x: 252, startPoint y: 18, endPoint x: 509, endPoint y: 109, distance: 271.8
click at [509, 108] on div "Disable Reason" at bounding box center [386, 102] width 259 height 12
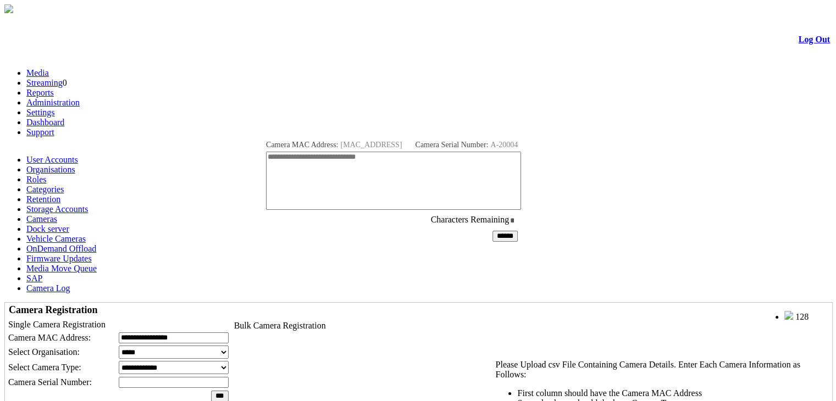
click at [312, 136] on link at bounding box center [312, 132] width 0 height 9
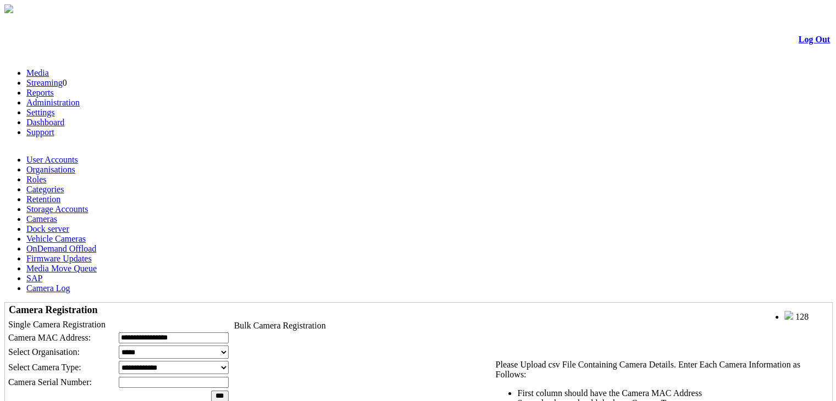
click at [229, 361] on select "**********" at bounding box center [174, 367] width 110 height 13
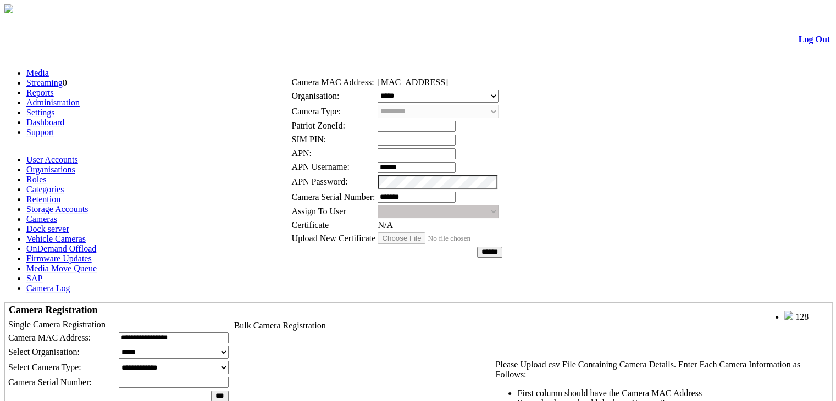
drag, startPoint x: 450, startPoint y: 214, endPoint x: 459, endPoint y: 192, distance: 23.7
click at [450, 173] on input "******" at bounding box center [417, 167] width 78 height 11
click at [472, 98] on select "**********" at bounding box center [438, 96] width 121 height 13
click at [503, 103] on td "**********" at bounding box center [440, 96] width 126 height 14
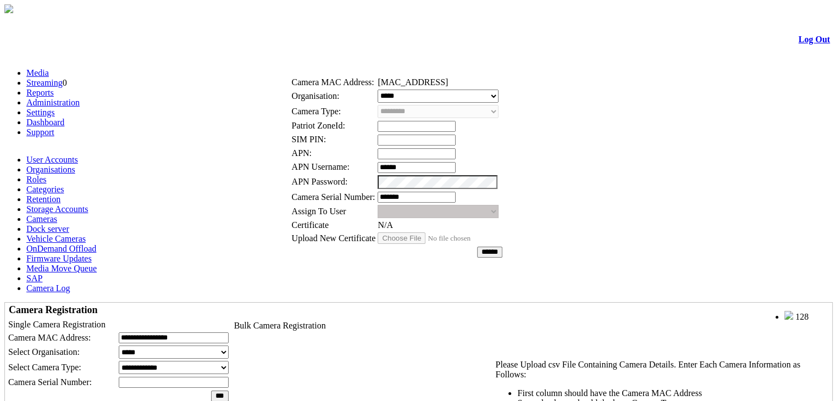
click at [329, 55] on link at bounding box center [329, 52] width 0 height 9
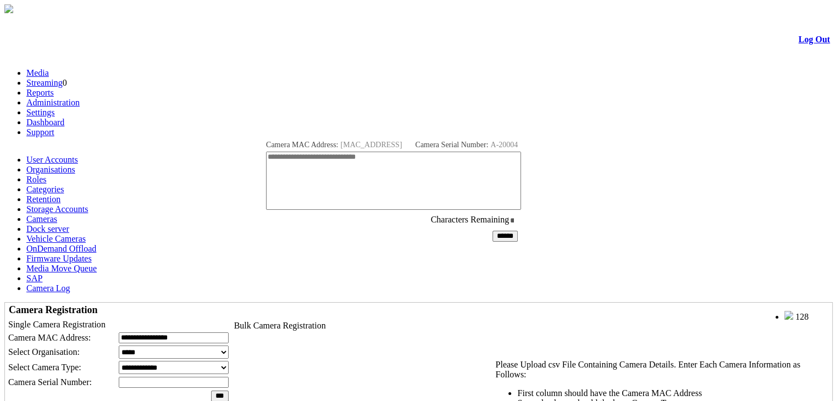
click at [312, 130] on link at bounding box center [312, 132] width 0 height 9
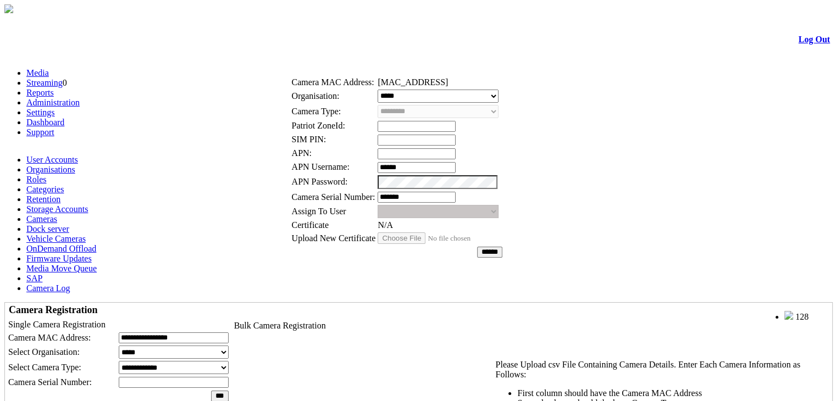
click at [478, 95] on select "**********" at bounding box center [438, 96] width 121 height 13
click at [329, 52] on link at bounding box center [329, 52] width 0 height 9
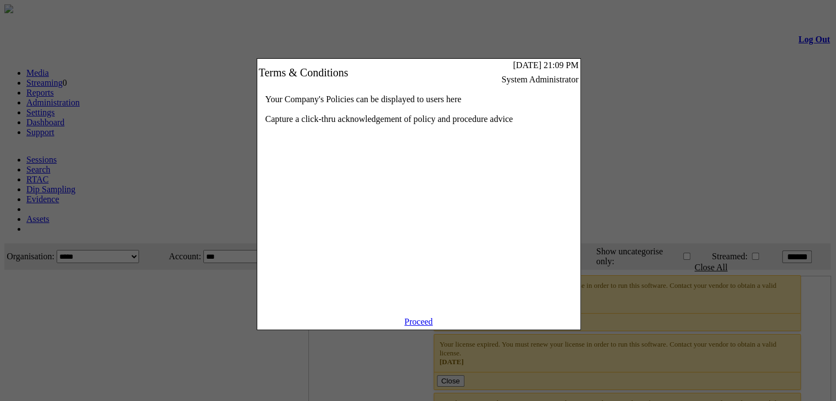
click at [416, 327] on link "Proceed" at bounding box center [419, 321] width 29 height 9
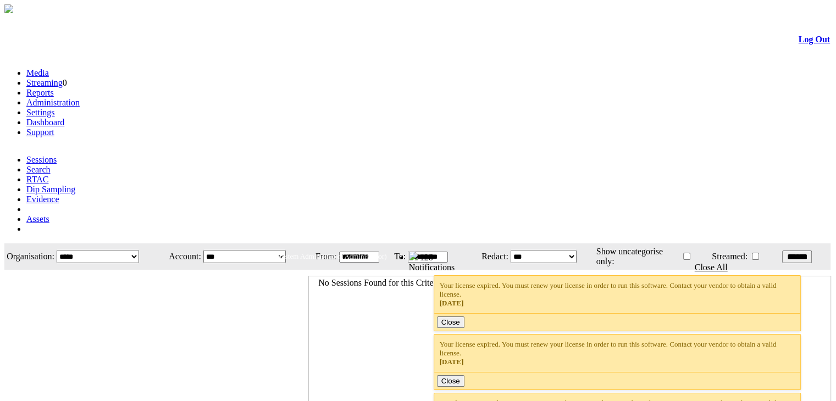
click at [55, 108] on link "Settings" at bounding box center [40, 112] width 29 height 9
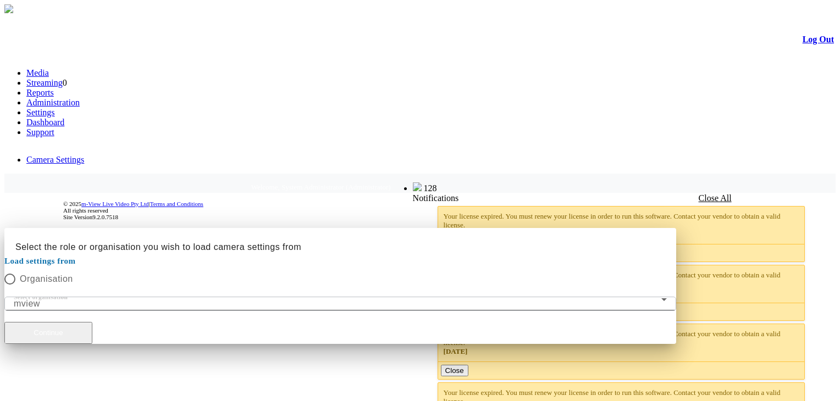
click at [92, 322] on button "Continue" at bounding box center [48, 333] width 88 height 22
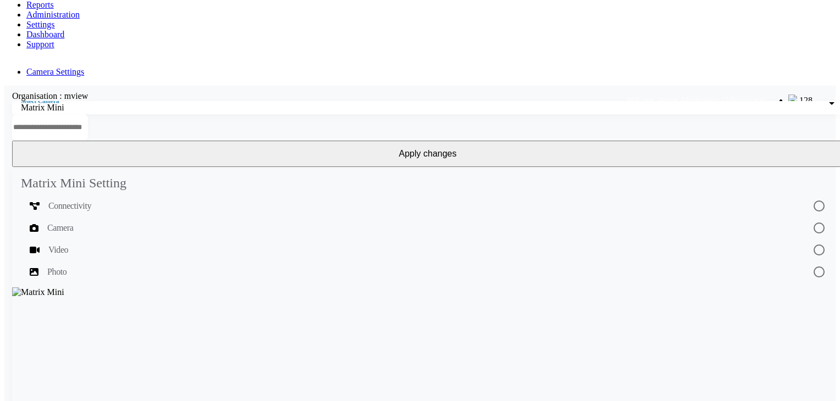
scroll to position [92, 0]
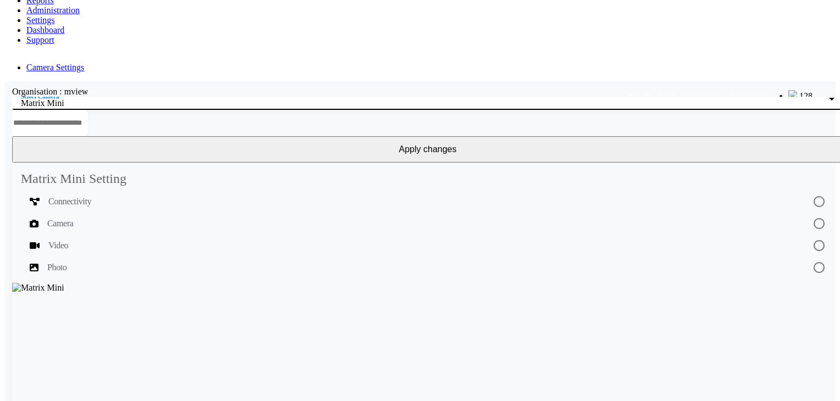
click at [153, 98] on div "Matrix Mini" at bounding box center [425, 103] width 808 height 10
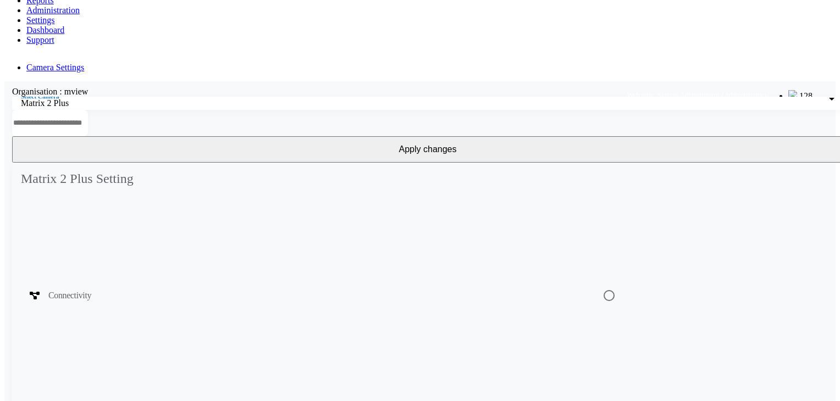
click at [146, 289] on div "Connectivity" at bounding box center [307, 295] width 555 height 13
click at [136, 213] on mat-list-option "Camera" at bounding box center [428, 309] width 814 height 192
click at [111, 326] on div "Video" at bounding box center [315, 332] width 570 height 13
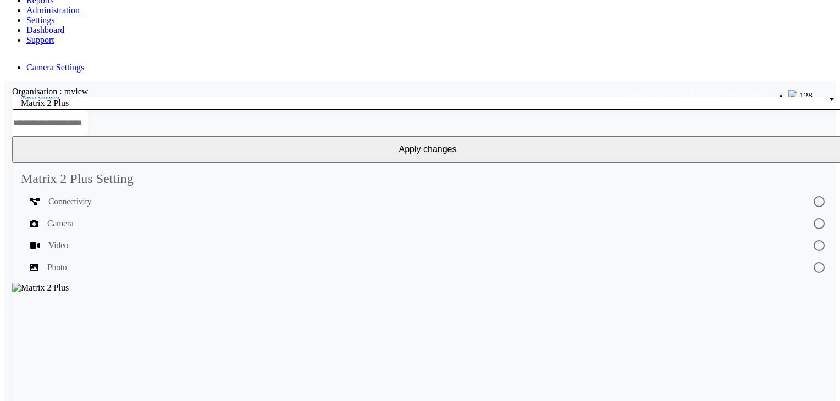
click at [106, 98] on div "Matrix 2 Plus" at bounding box center [425, 103] width 808 height 10
click at [122, 98] on div "Matrix 4G" at bounding box center [425, 103] width 808 height 10
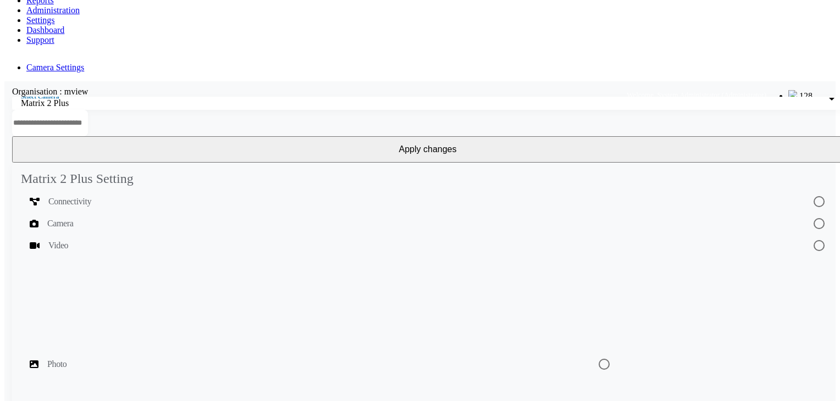
click at [102, 358] on div "Photo" at bounding box center [305, 364] width 550 height 13
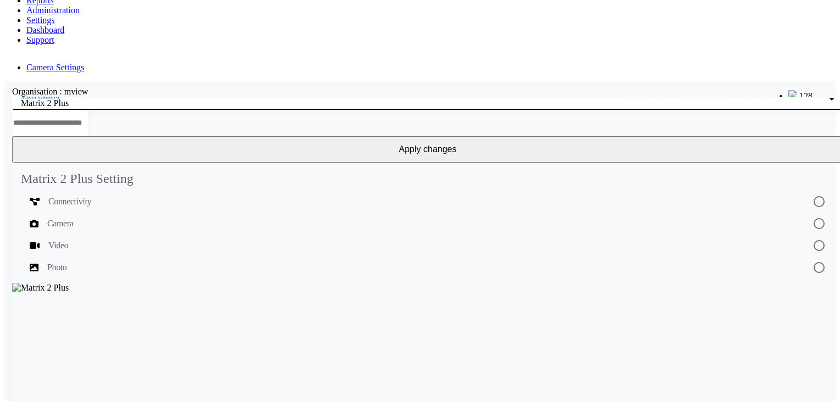
click at [92, 98] on div "Matrix 2 Plus" at bounding box center [425, 103] width 808 height 10
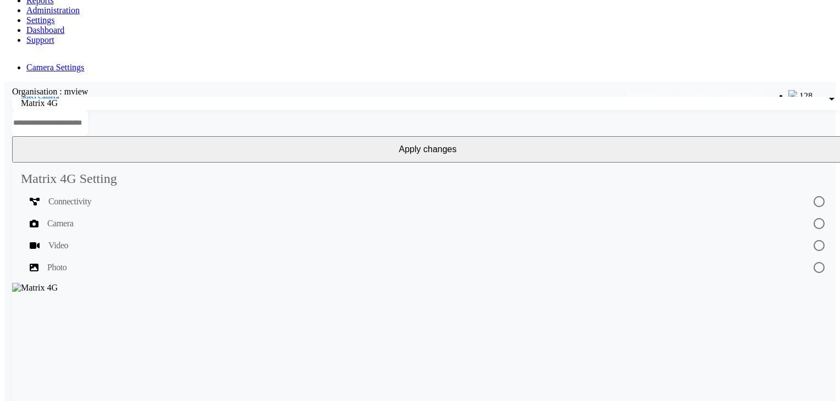
click at [91, 195] on span "Connectivity" at bounding box center [69, 201] width 43 height 13
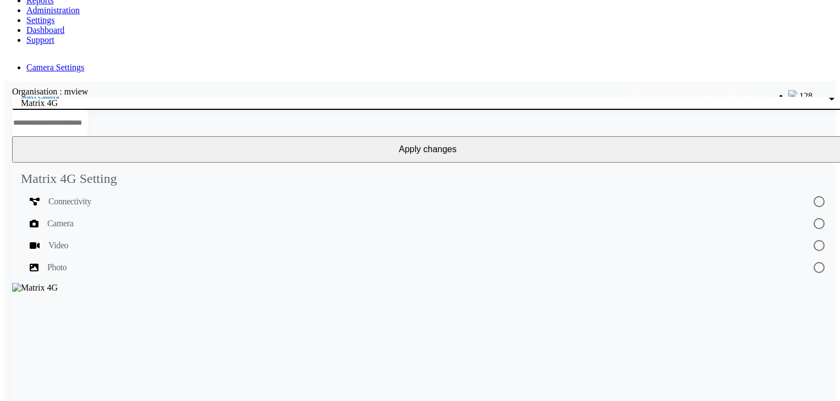
click at [125, 98] on div "Matrix 4G" at bounding box center [425, 103] width 808 height 10
drag, startPoint x: 126, startPoint y: 151, endPoint x: 127, endPoint y: 145, distance: 6.7
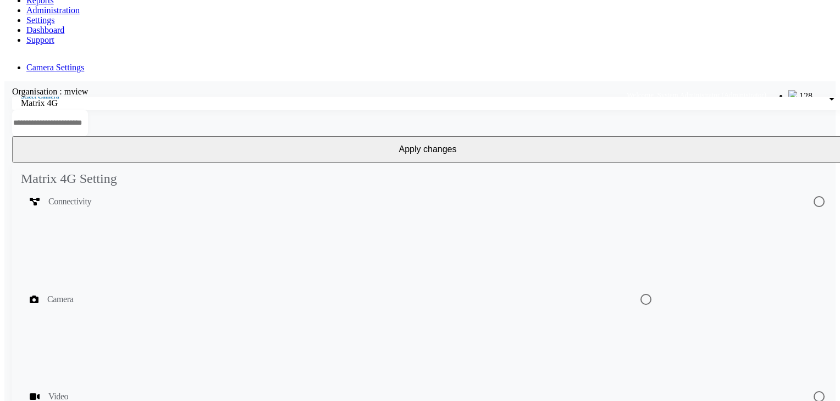
click at [122, 293] on div "Camera" at bounding box center [326, 299] width 592 height 13
click at [128, 239] on div "Video" at bounding box center [412, 245] width 765 height 13
click at [102, 357] on div "Photo" at bounding box center [306, 363] width 552 height 13
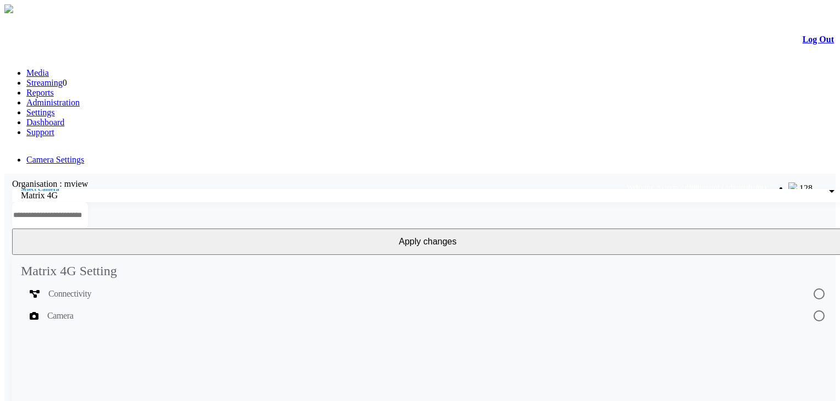
click at [134, 288] on div "Connectivity" at bounding box center [412, 294] width 765 height 13
click at [87, 398] on span "Connectivity" at bounding box center [69, 404] width 43 height 13
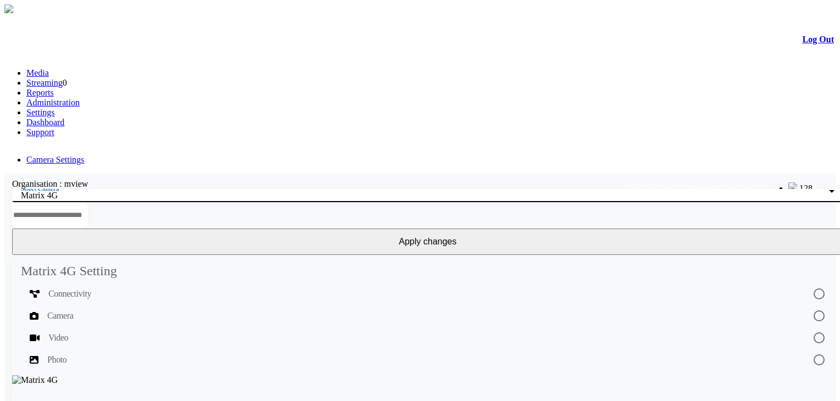
click at [118, 191] on div "Matrix 4G" at bounding box center [425, 196] width 808 height 10
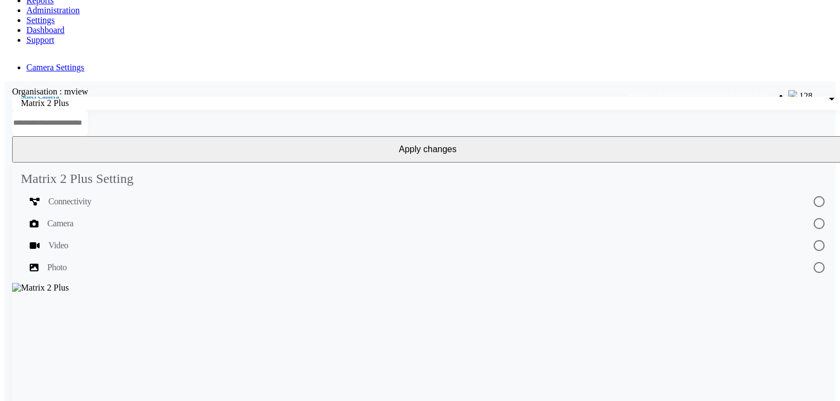
scroll to position [93, 0]
click at [137, 301] on div "Camera" at bounding box center [316, 307] width 572 height 13
click at [157, 234] on mat-list-option "Video" at bounding box center [428, 351] width 814 height 234
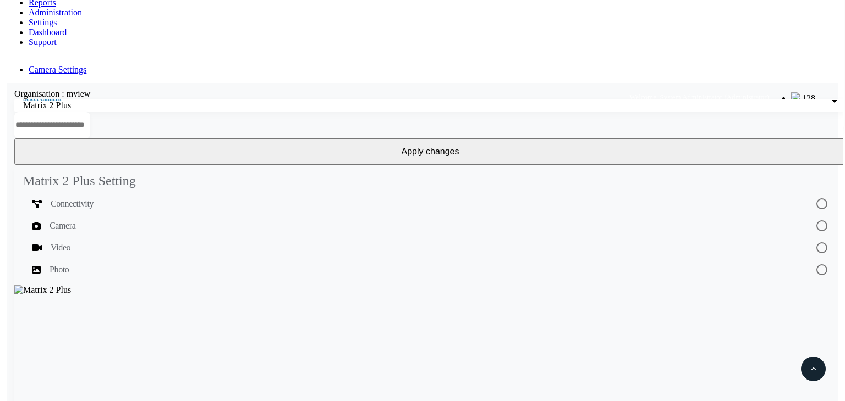
scroll to position [284, 0]
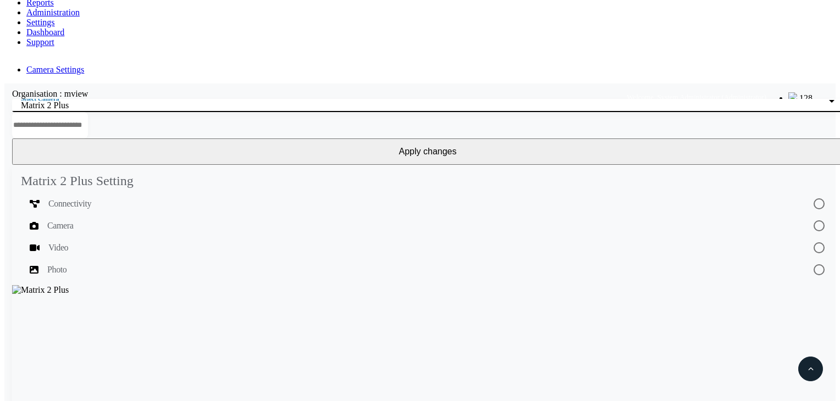
click at [145, 101] on div "Matrix 2 Plus" at bounding box center [425, 106] width 808 height 10
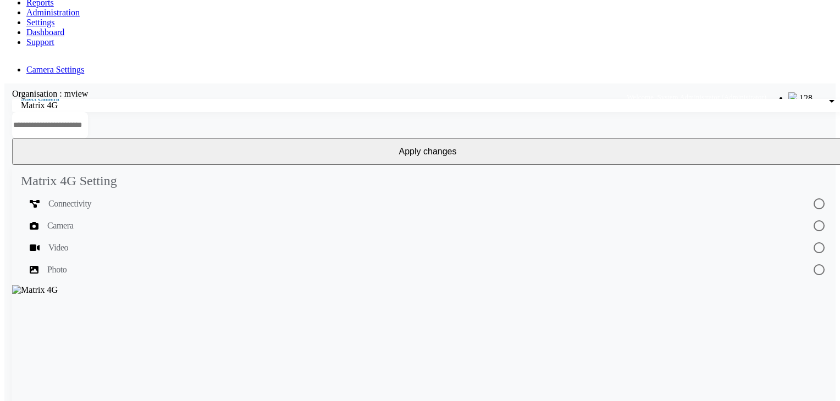
scroll to position [0, 0]
click at [131, 219] on div "Camera" at bounding box center [412, 225] width 765 height 13
click at [123, 317] on div "Video" at bounding box center [326, 323] width 593 height 13
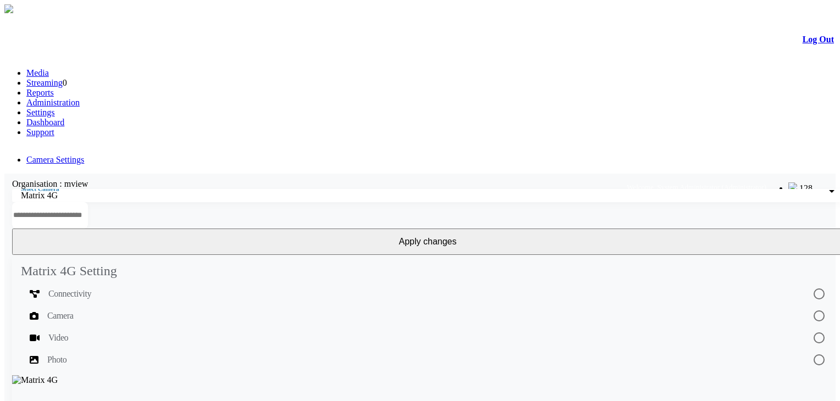
click at [223, 98] on li "Administration" at bounding box center [430, 103] width 809 height 10
click at [80, 98] on link "Administration" at bounding box center [52, 102] width 53 height 9
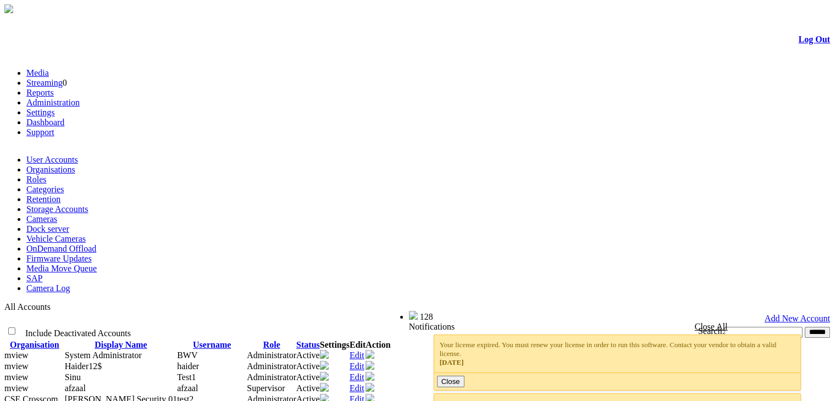
click at [57, 214] on link "Cameras" at bounding box center [41, 218] width 31 height 9
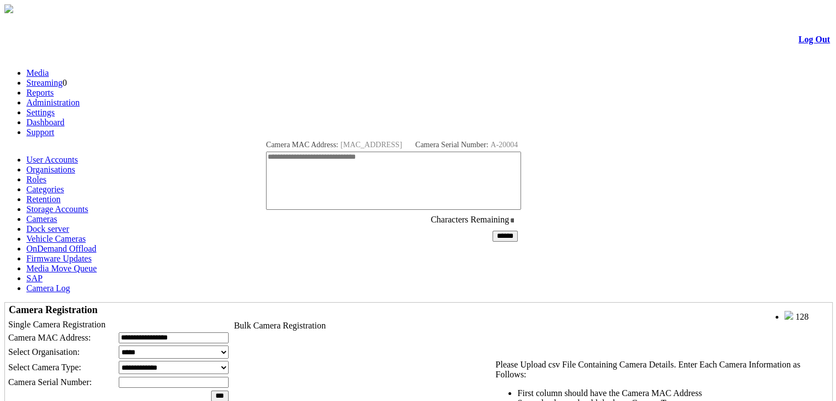
click at [312, 133] on link at bounding box center [312, 132] width 0 height 9
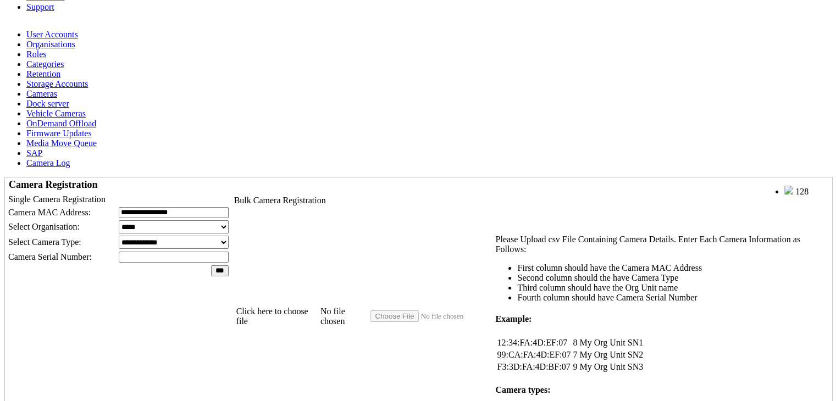
scroll to position [125, 0]
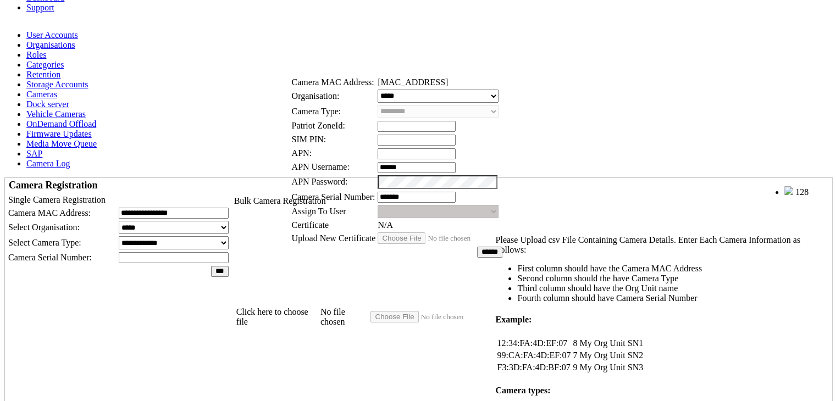
click at [329, 56] on link at bounding box center [329, 52] width 0 height 9
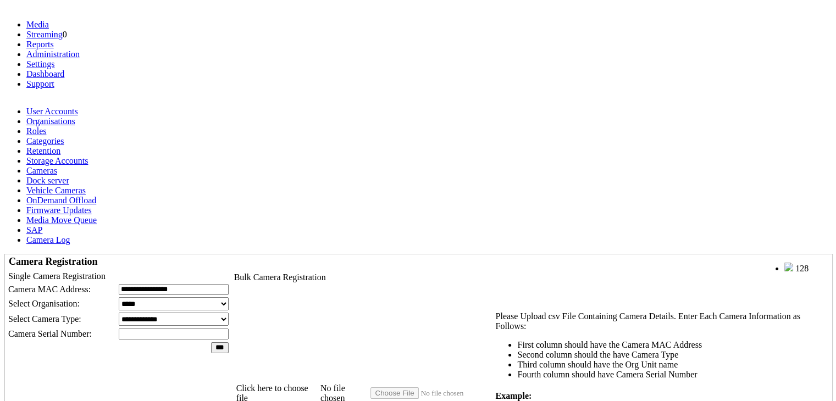
scroll to position [48, 0]
